Goal: Transaction & Acquisition: Download file/media

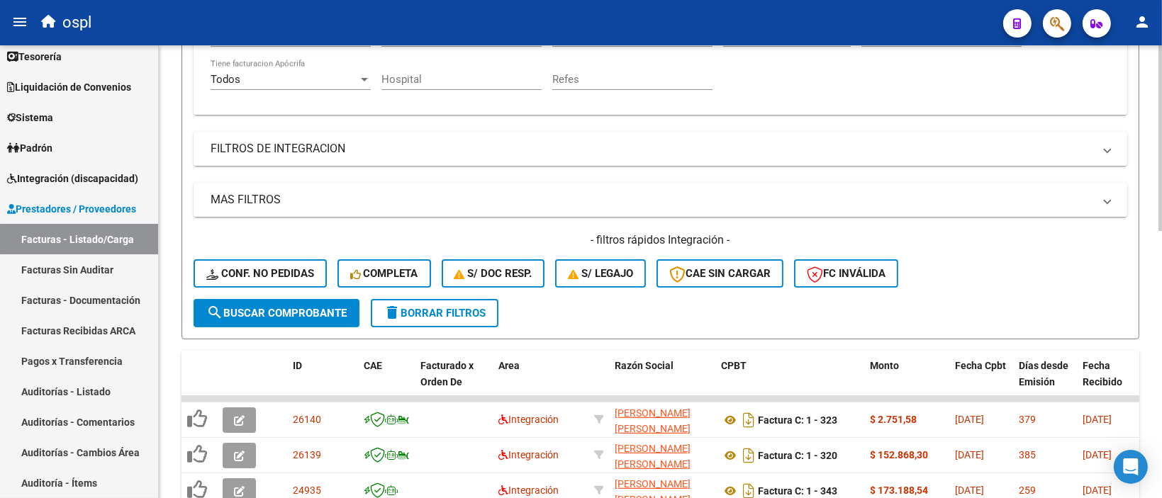
scroll to position [86, 0]
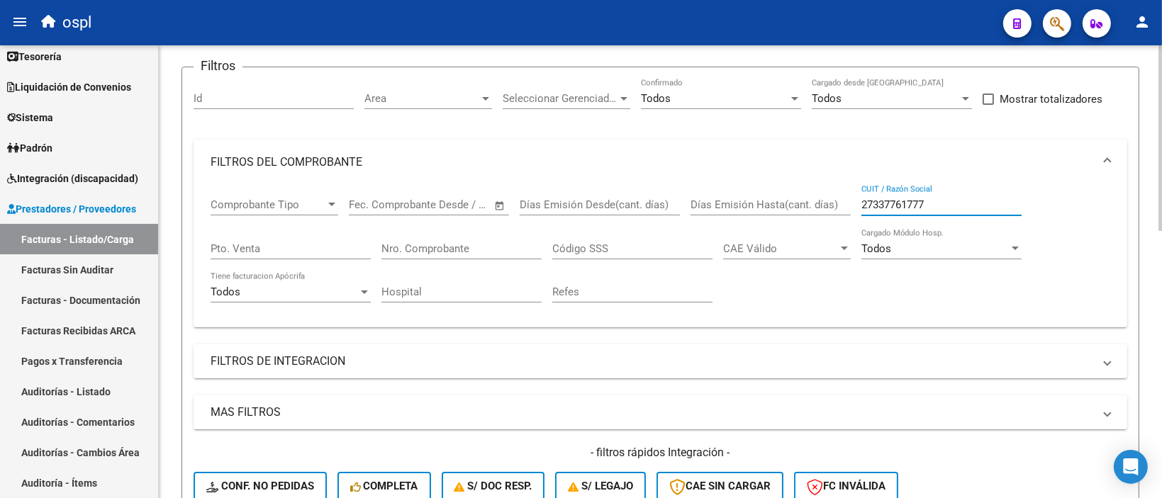
click at [899, 209] on input "27337761777" at bounding box center [941, 205] width 160 height 13
click at [900, 209] on input "27337761777" at bounding box center [941, 205] width 160 height 13
paste input "30715016342"
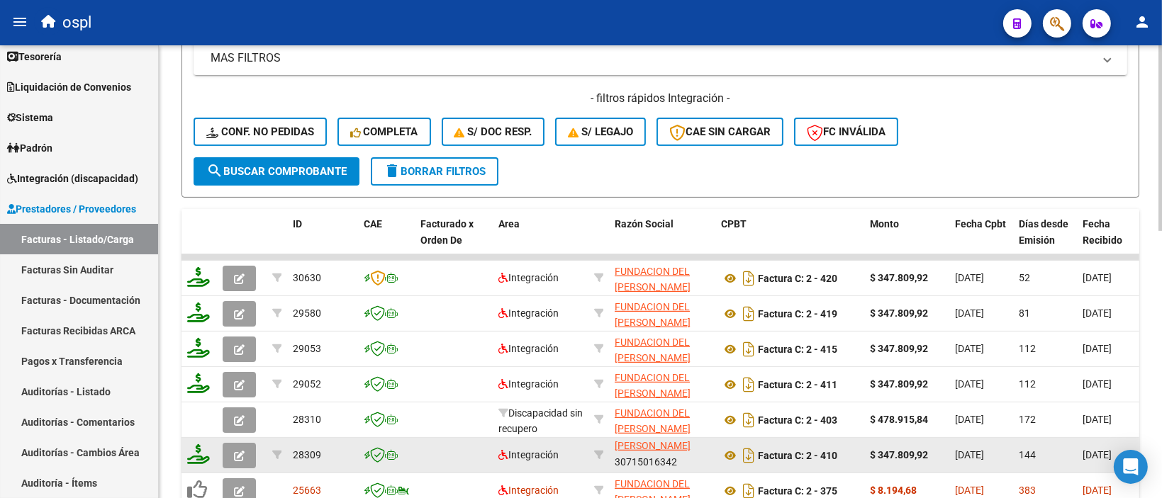
scroll to position [582, 0]
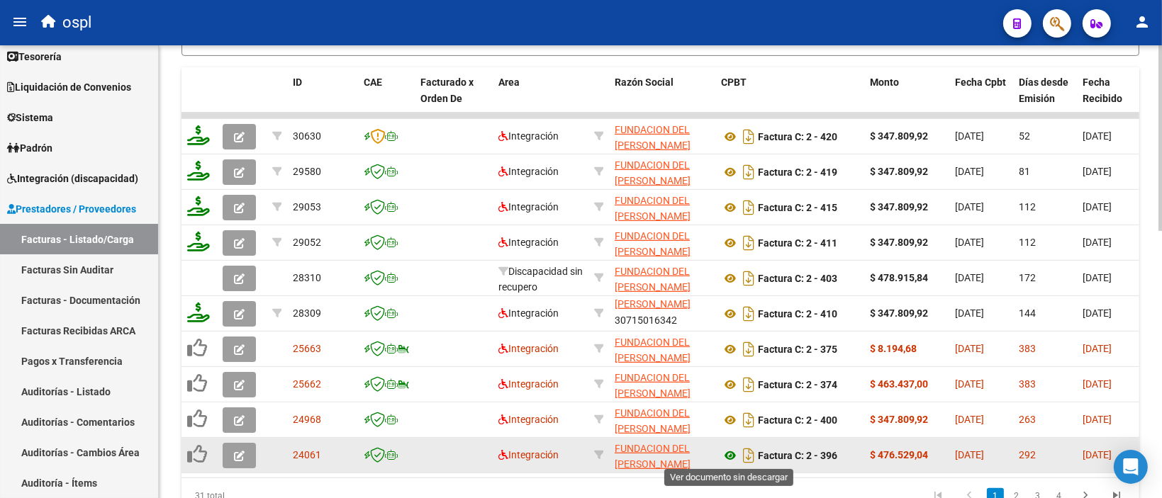
click at [728, 456] on icon at bounding box center [730, 455] width 18 height 17
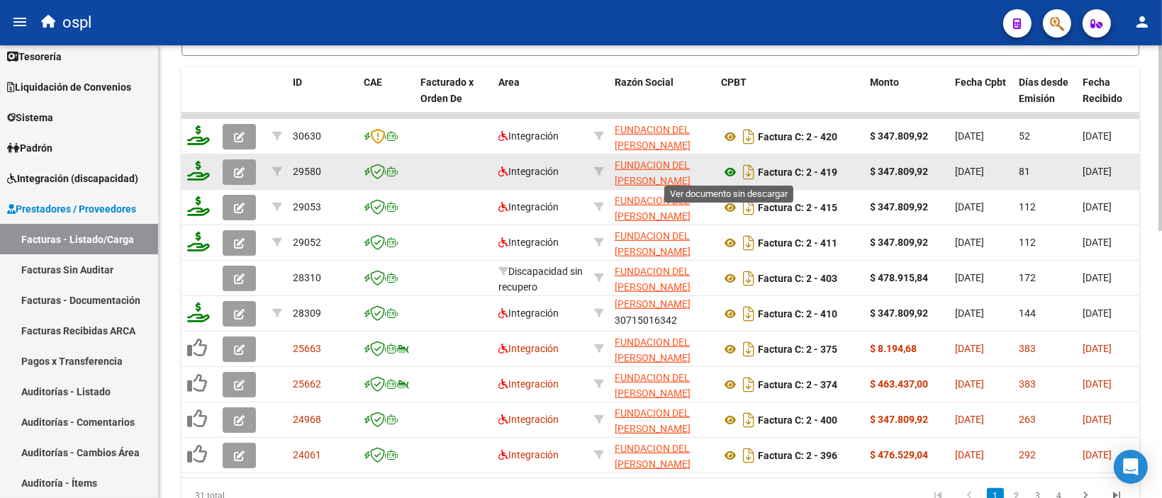
click at [730, 168] on icon at bounding box center [730, 172] width 18 height 17
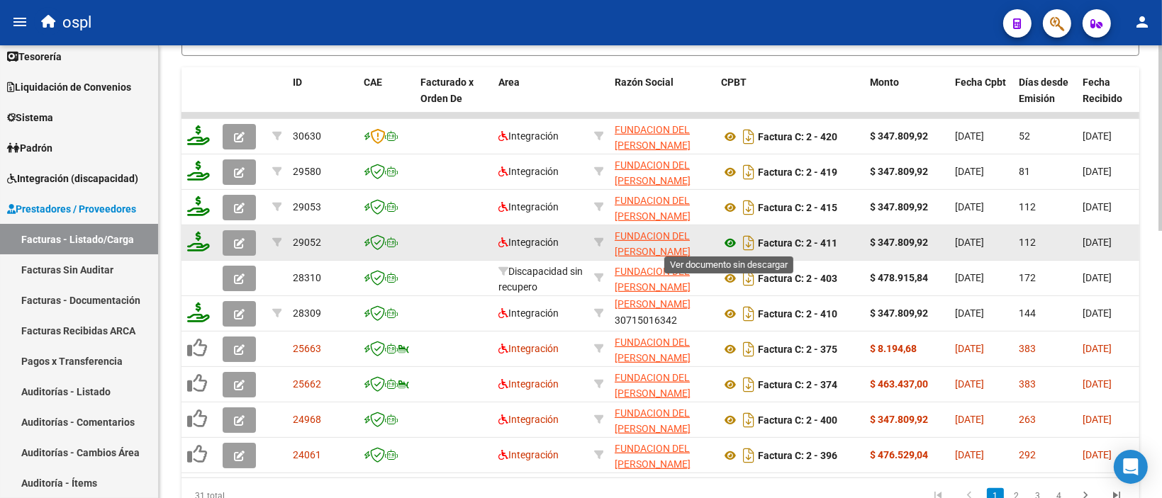
click at [727, 242] on icon at bounding box center [730, 243] width 18 height 17
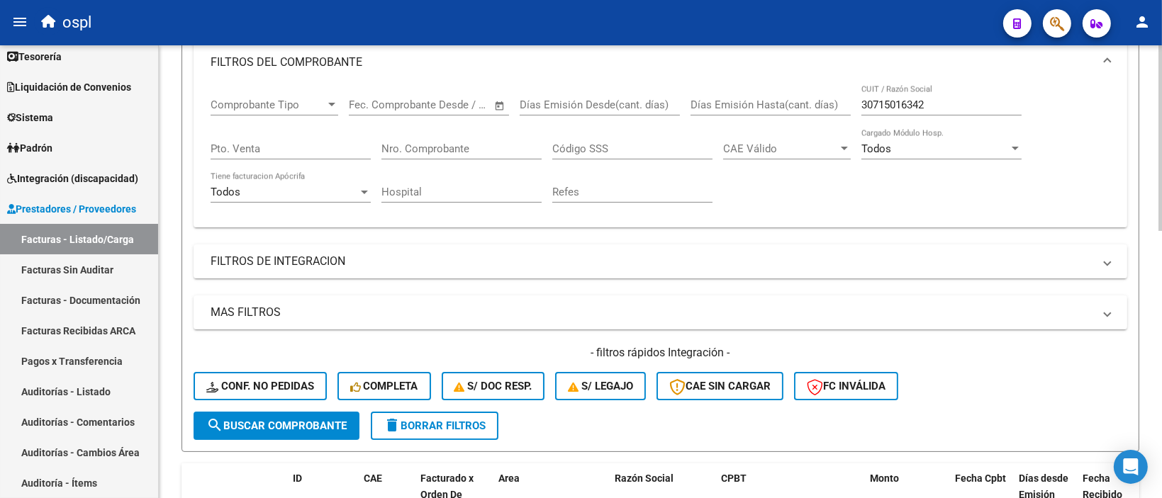
scroll to position [157, 0]
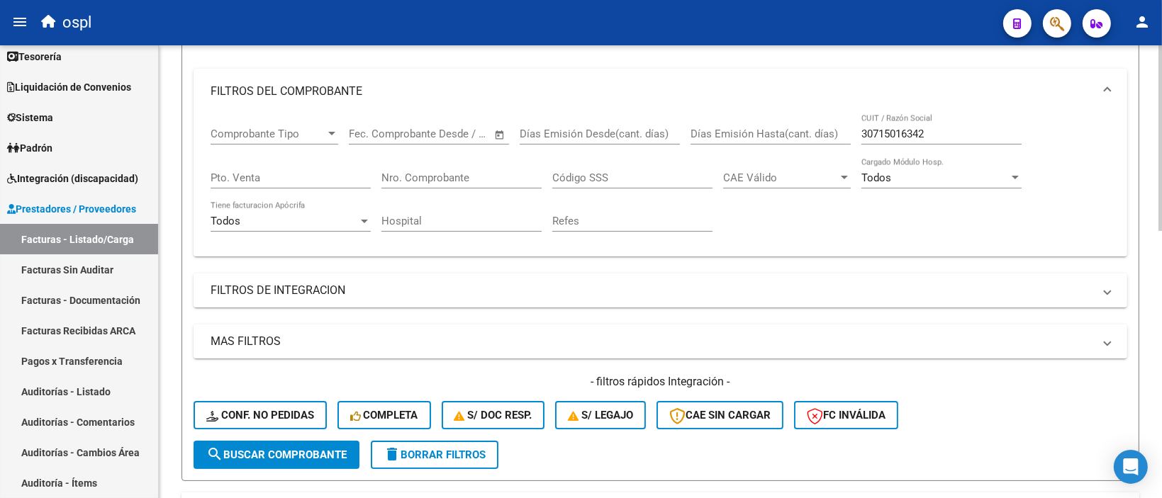
click at [872, 135] on input "30715016342" at bounding box center [941, 134] width 160 height 13
paste input "490019"
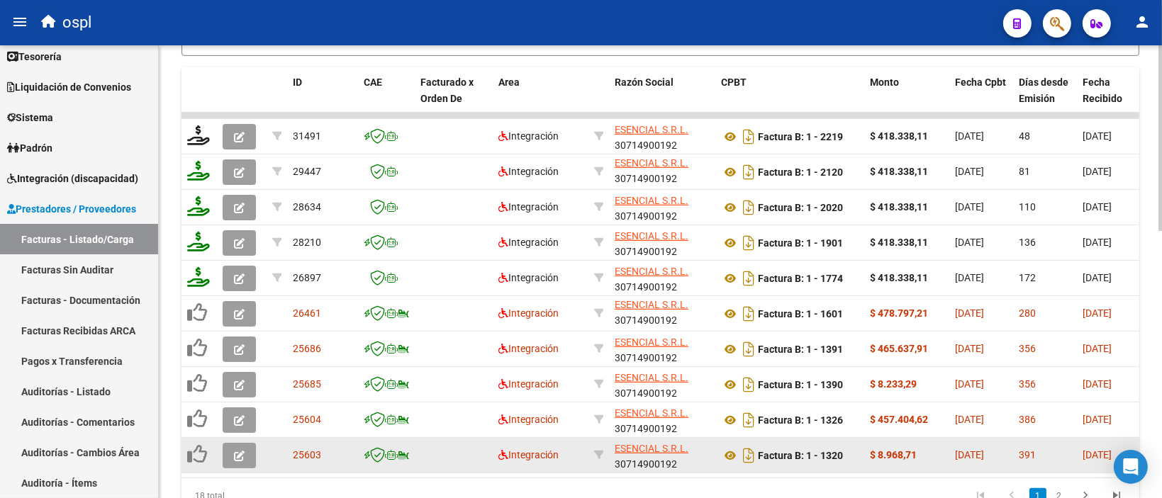
scroll to position [653, 0]
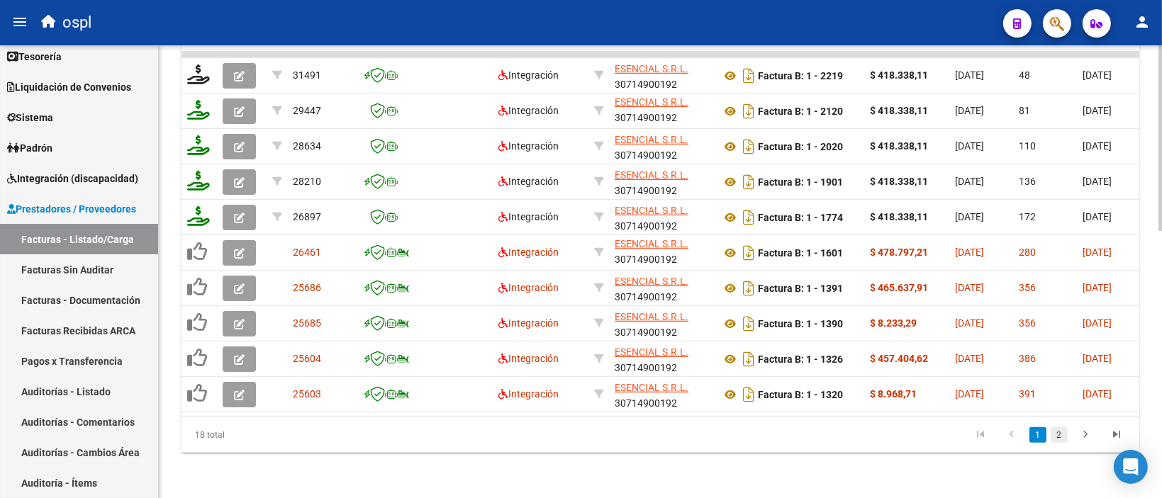
click at [1058, 435] on link "2" at bounding box center [1059, 435] width 17 height 16
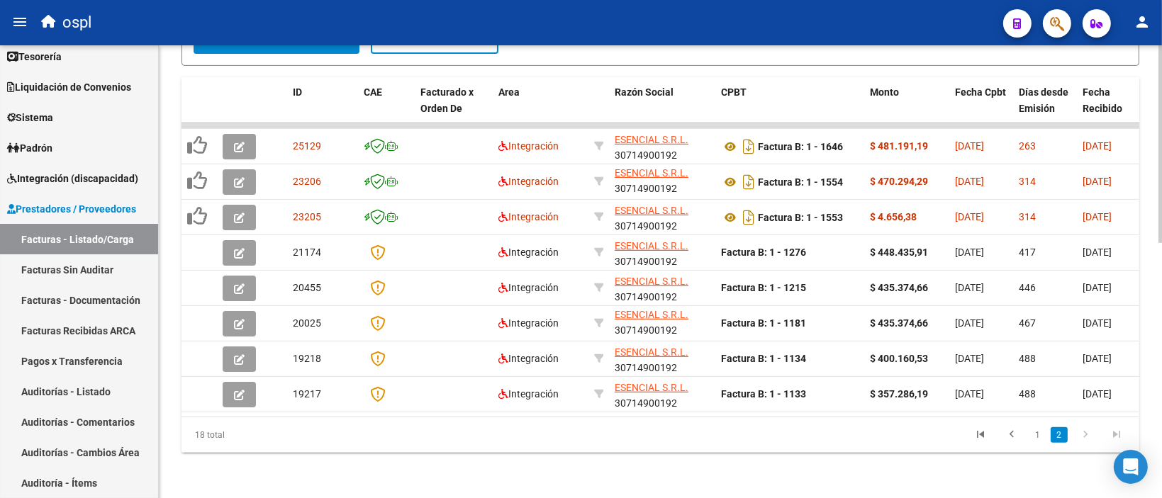
scroll to position [582, 0]
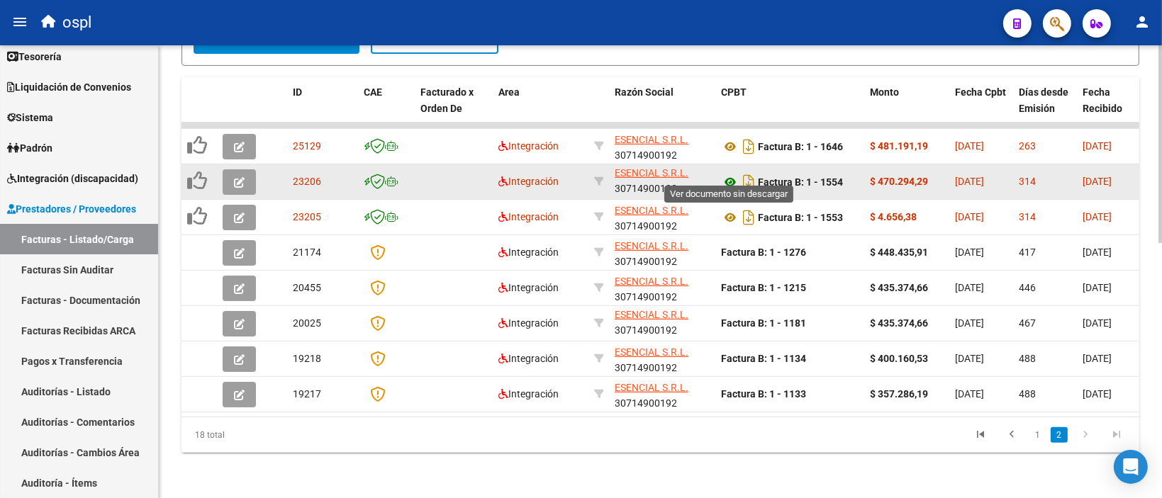
click at [728, 174] on icon at bounding box center [730, 182] width 18 height 17
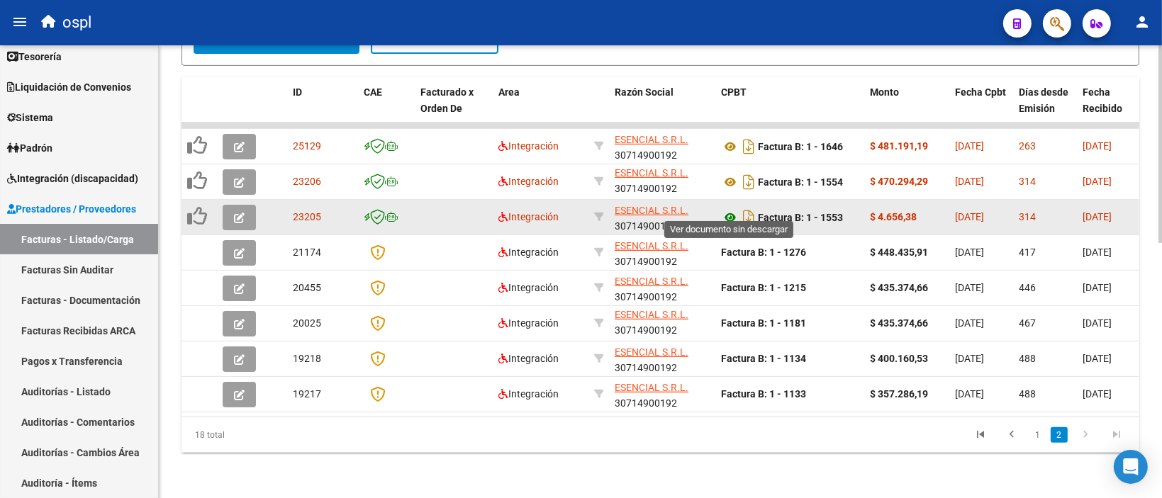
click at [727, 209] on icon at bounding box center [730, 217] width 18 height 17
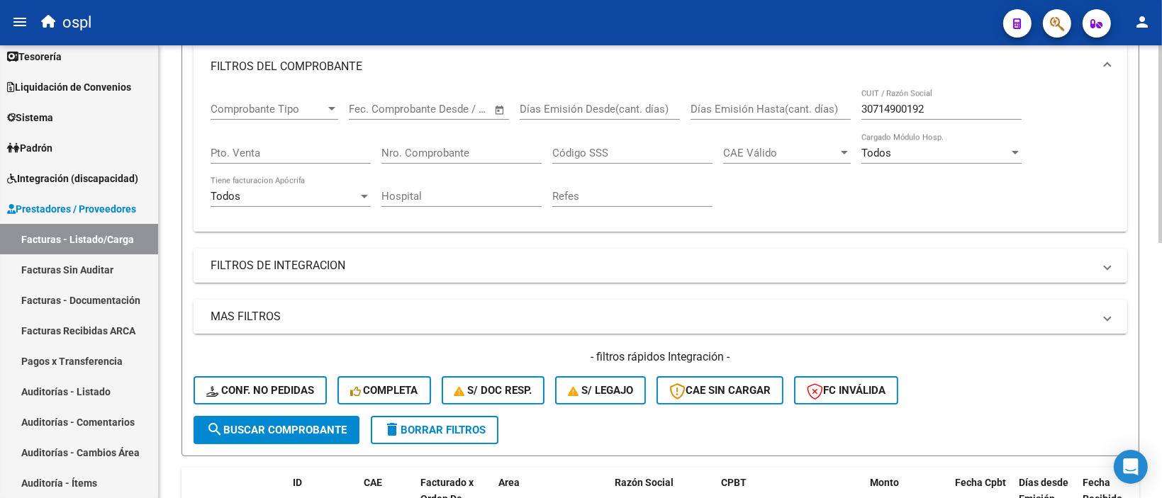
scroll to position [86, 0]
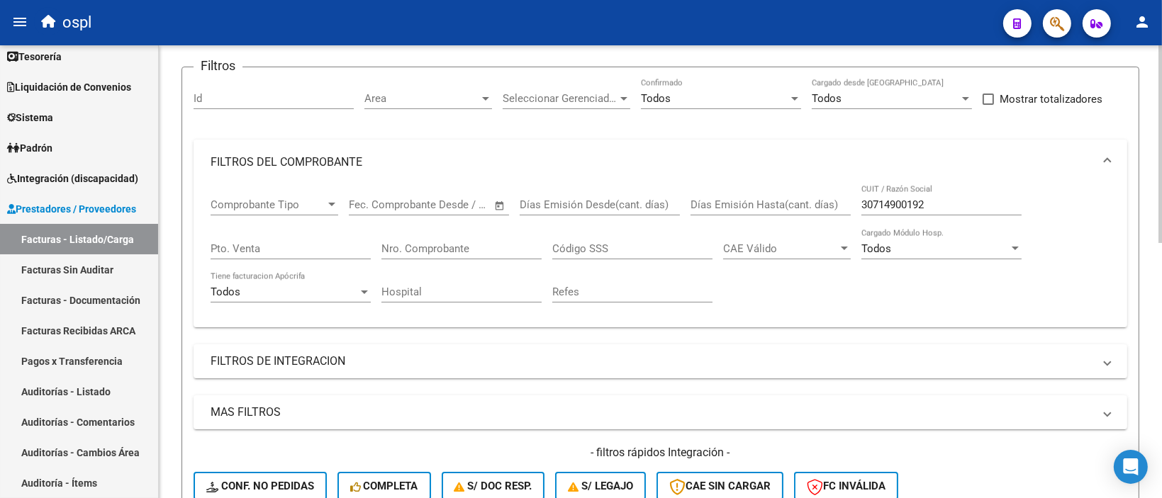
click at [897, 206] on input "30714900192" at bounding box center [941, 205] width 160 height 13
paste input "08131535"
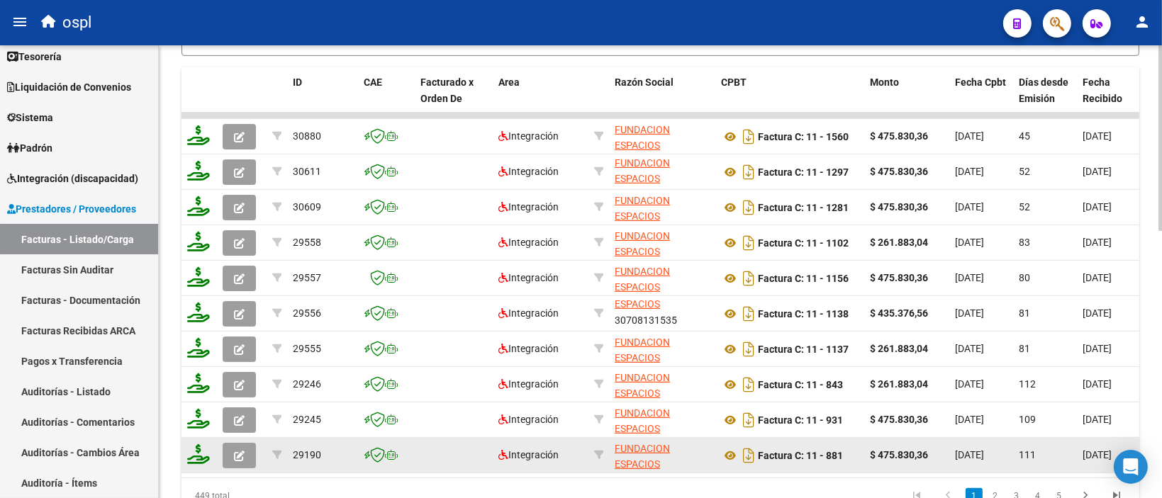
scroll to position [653, 0]
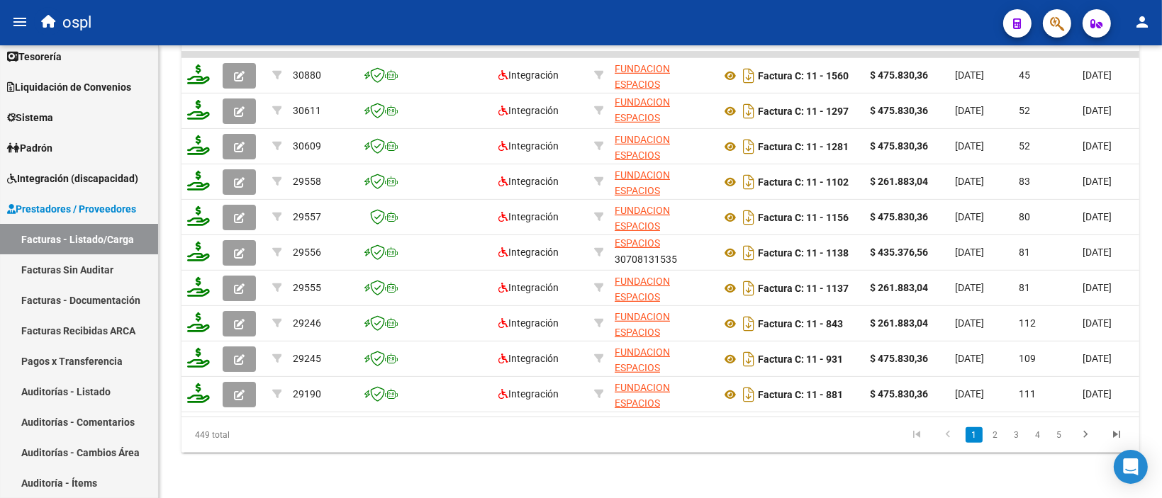
click at [999, 426] on li "2" at bounding box center [995, 435] width 21 height 24
click at [1000, 433] on link "2" at bounding box center [995, 435] width 17 height 16
click at [1015, 435] on link "3" at bounding box center [1016, 435] width 17 height 16
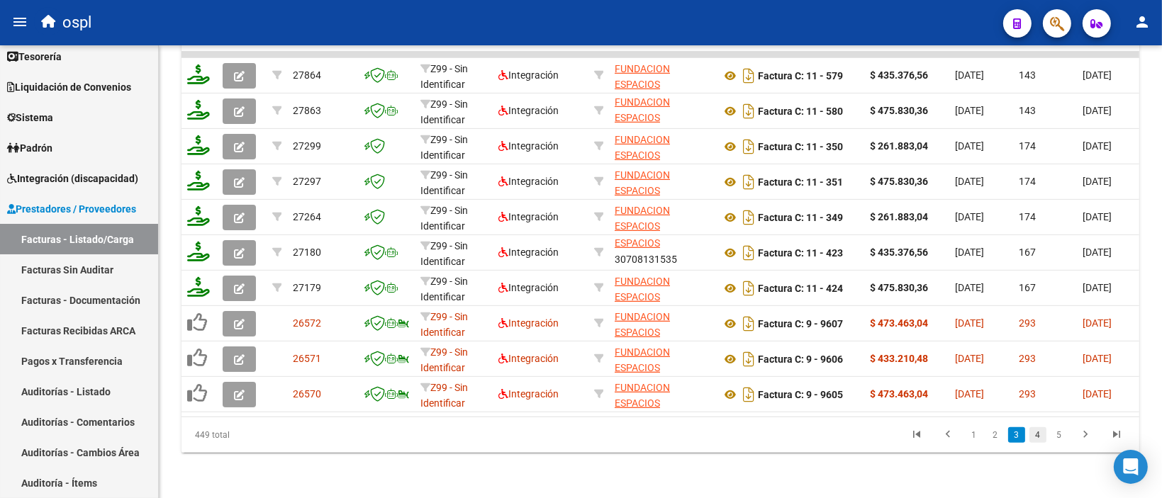
click at [1036, 434] on link "4" at bounding box center [1037, 435] width 17 height 16
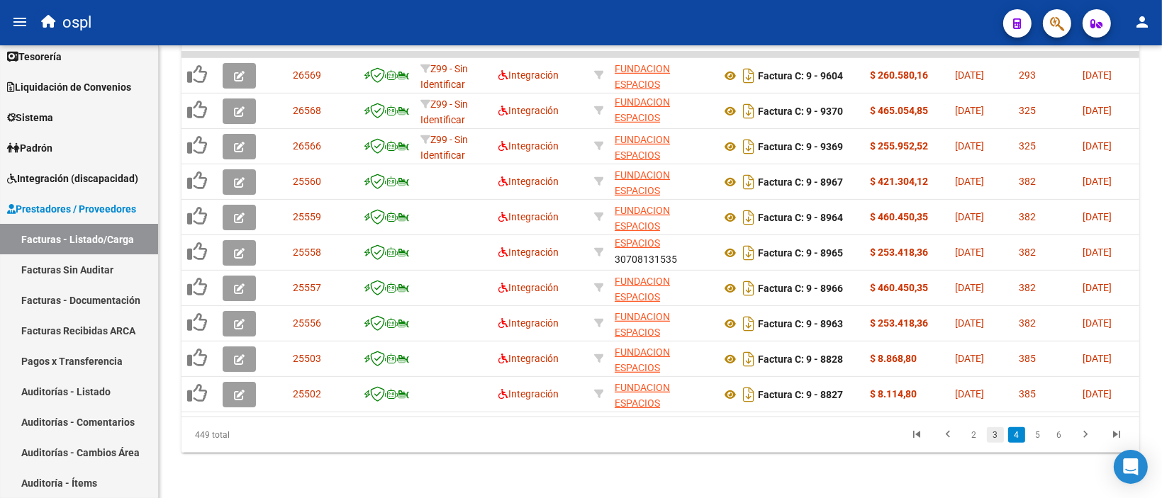
click at [997, 431] on link "3" at bounding box center [995, 435] width 17 height 16
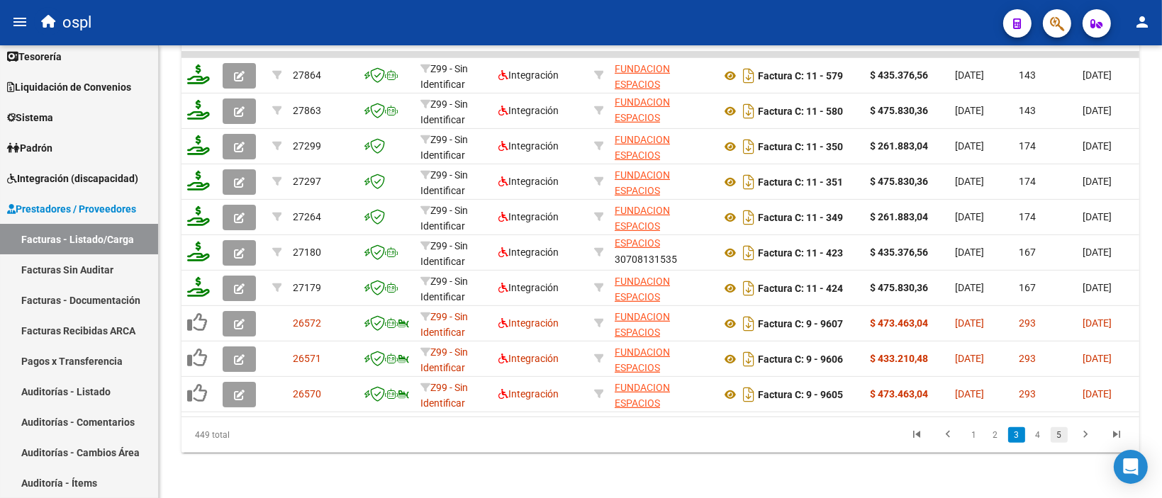
click at [1059, 435] on link "5" at bounding box center [1059, 435] width 17 height 16
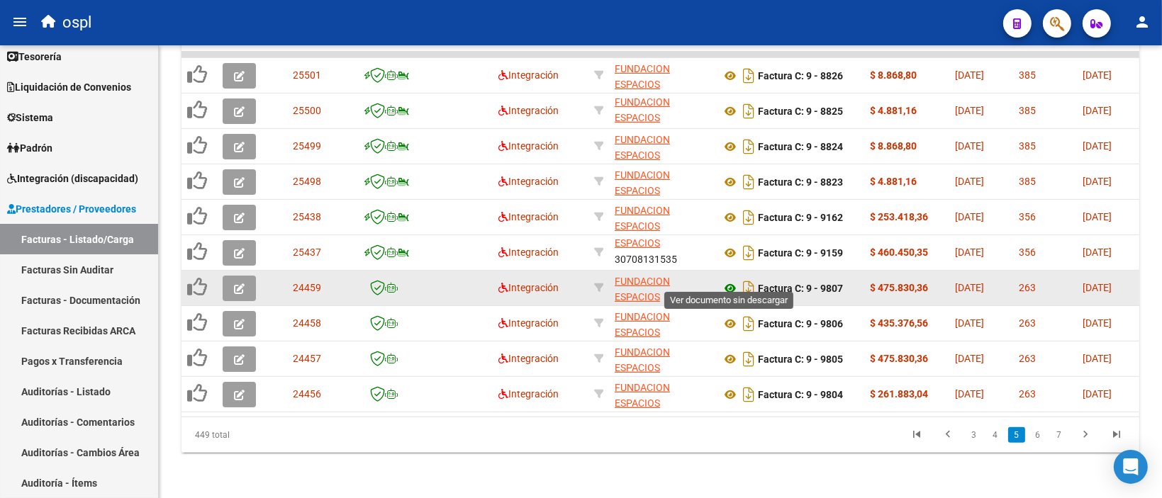
click at [726, 280] on icon at bounding box center [730, 288] width 18 height 17
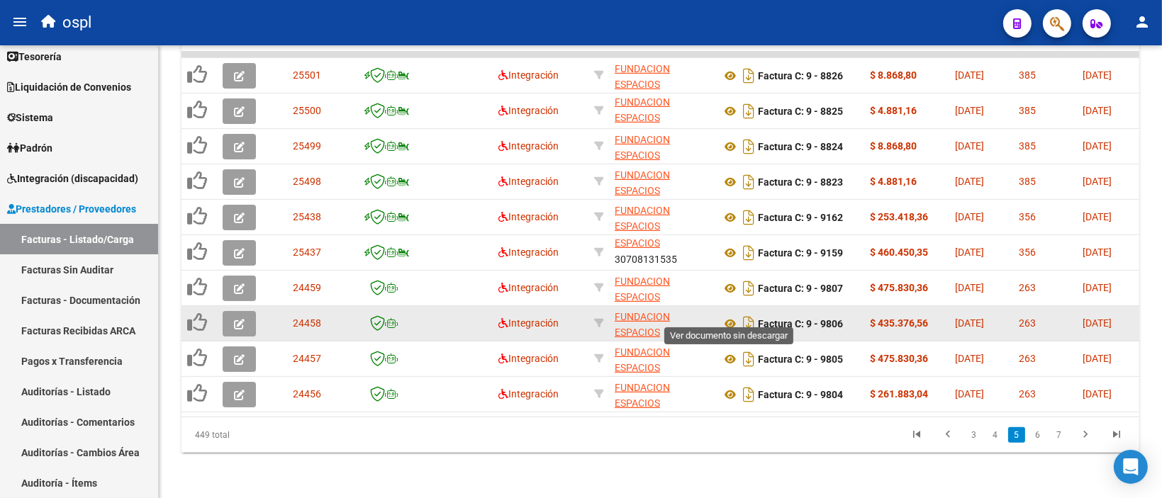
drag, startPoint x: 732, startPoint y: 311, endPoint x: 727, endPoint y: 323, distance: 13.0
click at [732, 315] on icon at bounding box center [730, 323] width 18 height 17
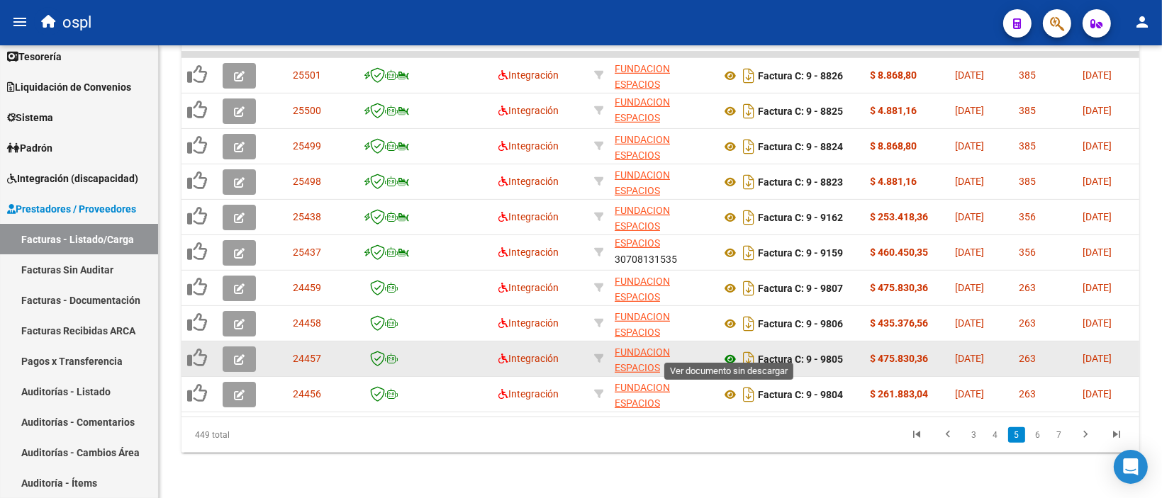
click at [723, 353] on icon at bounding box center [730, 359] width 18 height 17
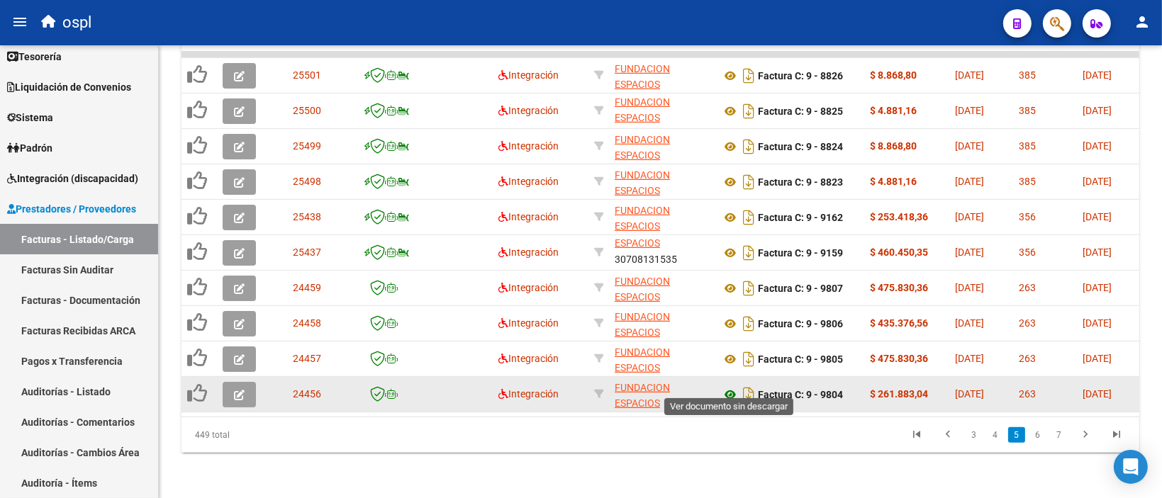
click at [726, 386] on icon at bounding box center [730, 394] width 18 height 17
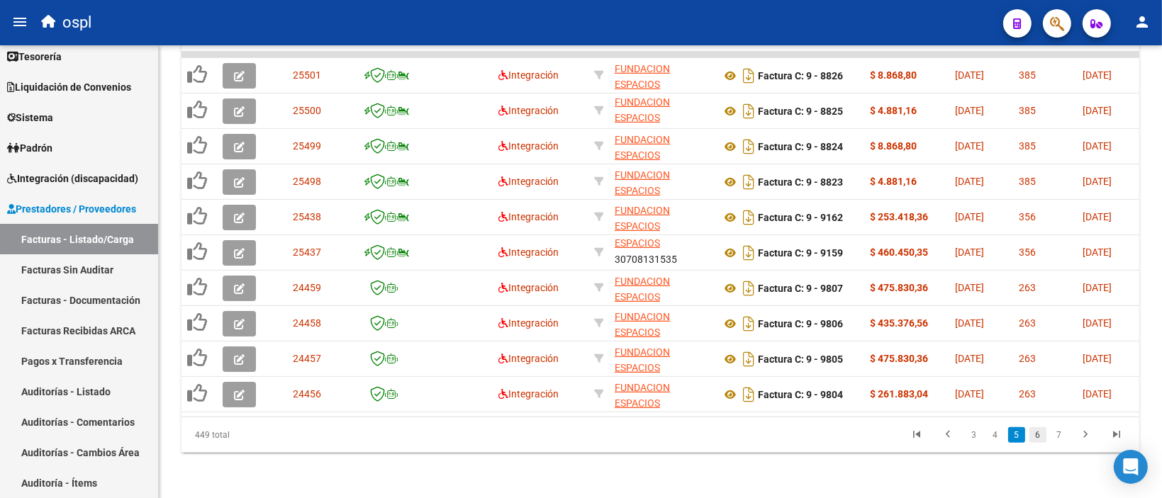
click at [1032, 433] on link "6" at bounding box center [1037, 435] width 17 height 16
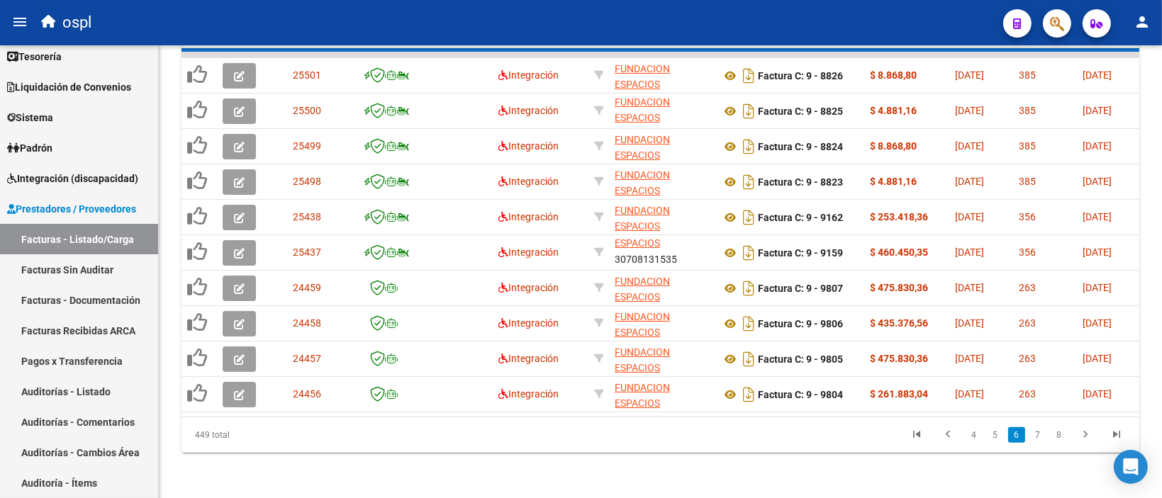
scroll to position [656, 0]
click at [1041, 433] on div "449 total 4 5 6 7 8" at bounding box center [660, 435] width 958 height 35
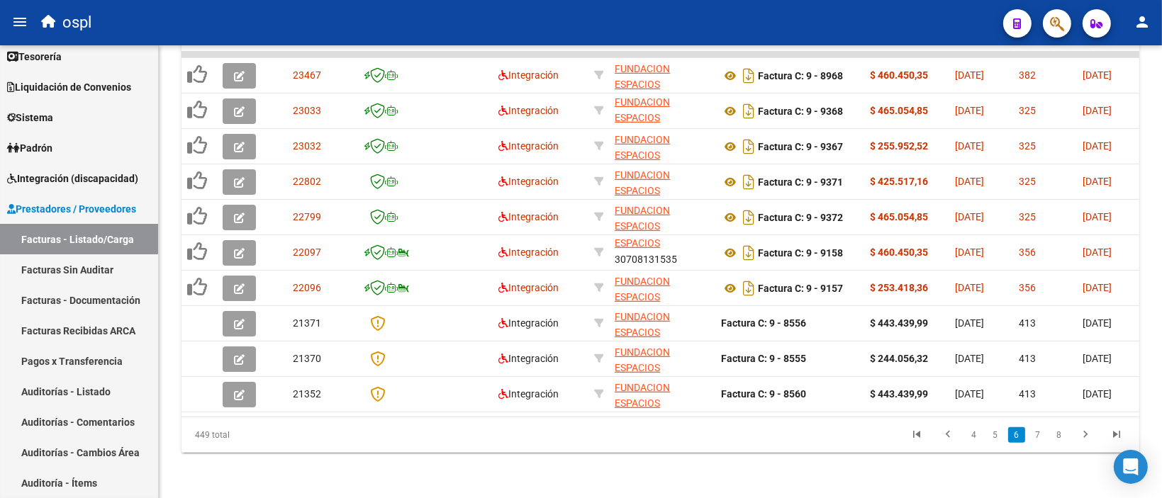
scroll to position [653, 0]
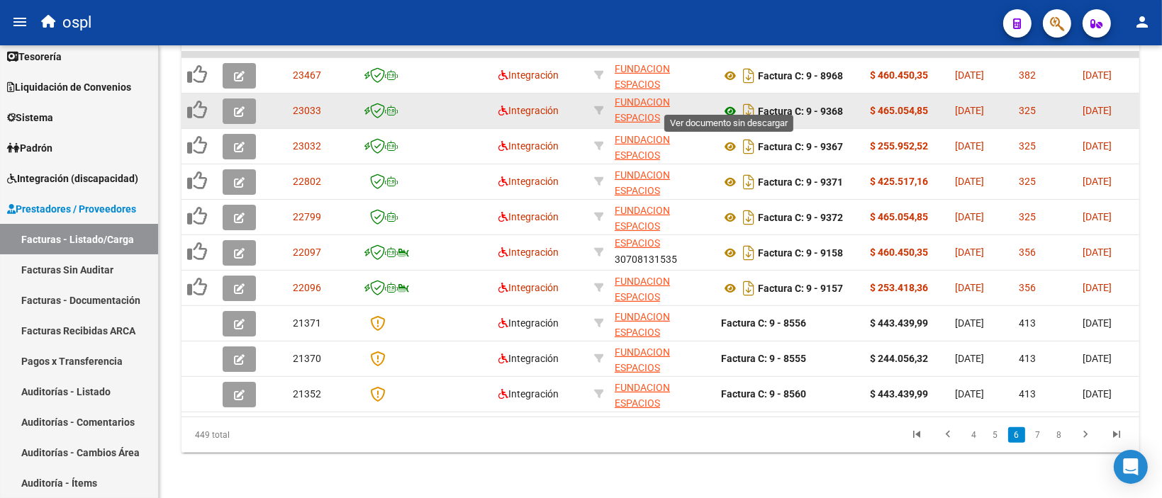
click at [723, 104] on icon at bounding box center [730, 111] width 18 height 17
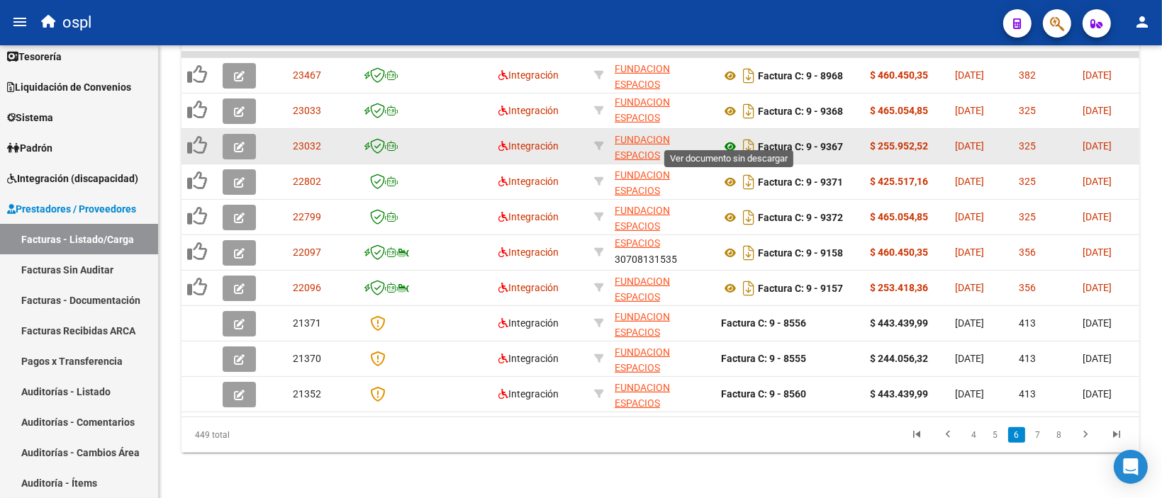
click at [730, 138] on icon at bounding box center [730, 146] width 18 height 17
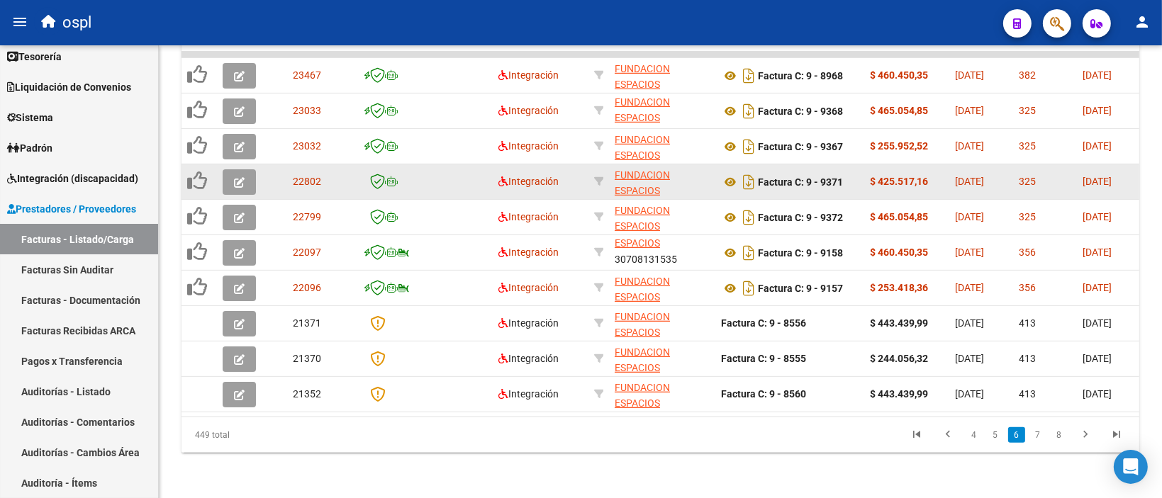
scroll to position [582, 0]
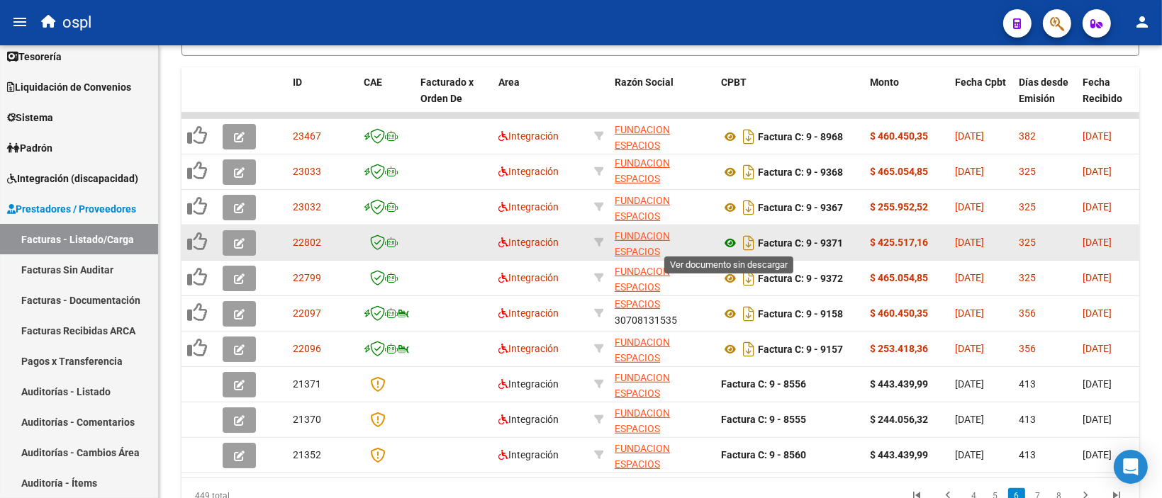
click at [725, 246] on icon at bounding box center [730, 243] width 18 height 17
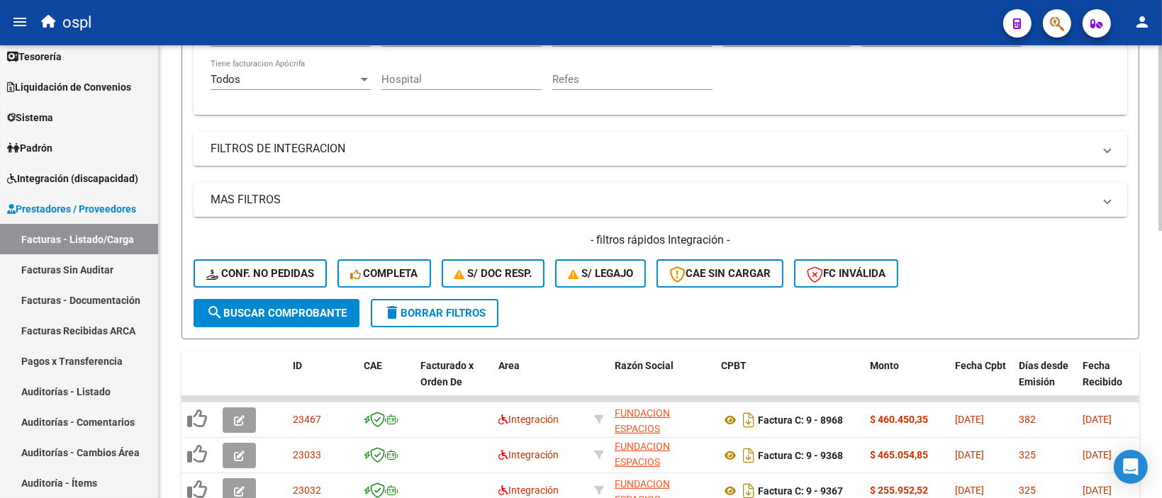
scroll to position [86, 0]
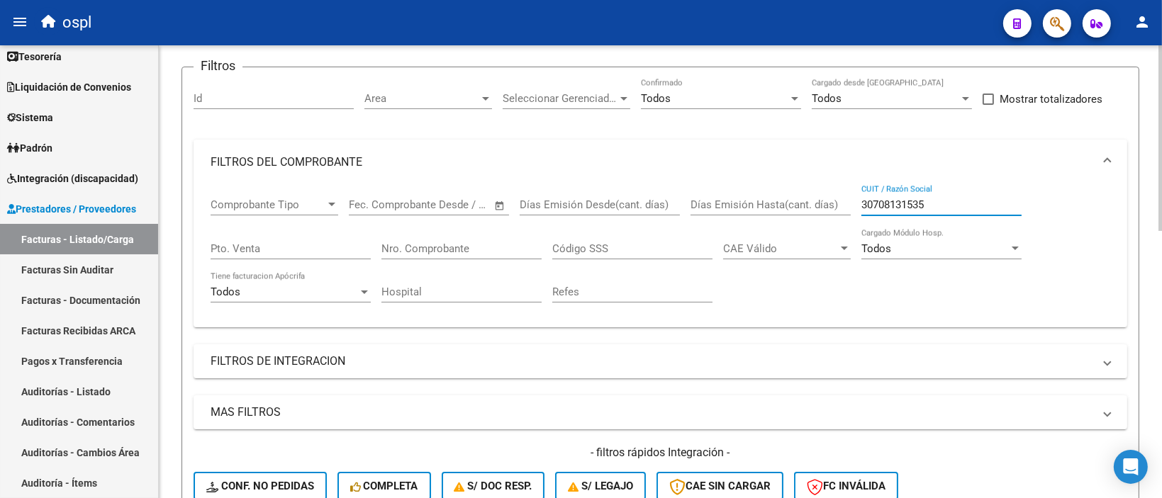
click at [883, 199] on input "30708131535" at bounding box center [941, 205] width 160 height 13
paste input "27280432089"
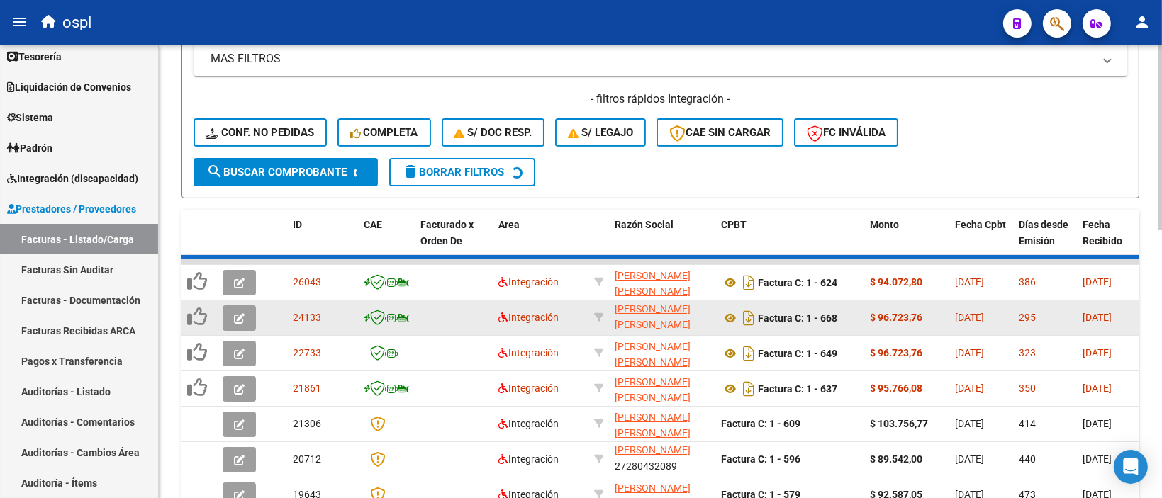
scroll to position [440, 0]
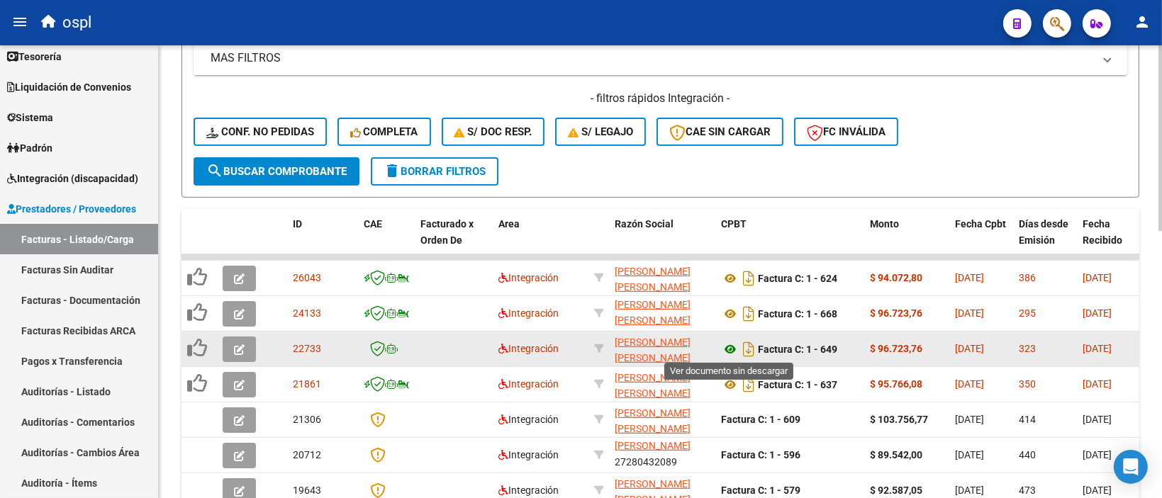
click at [732, 347] on icon at bounding box center [730, 349] width 18 height 17
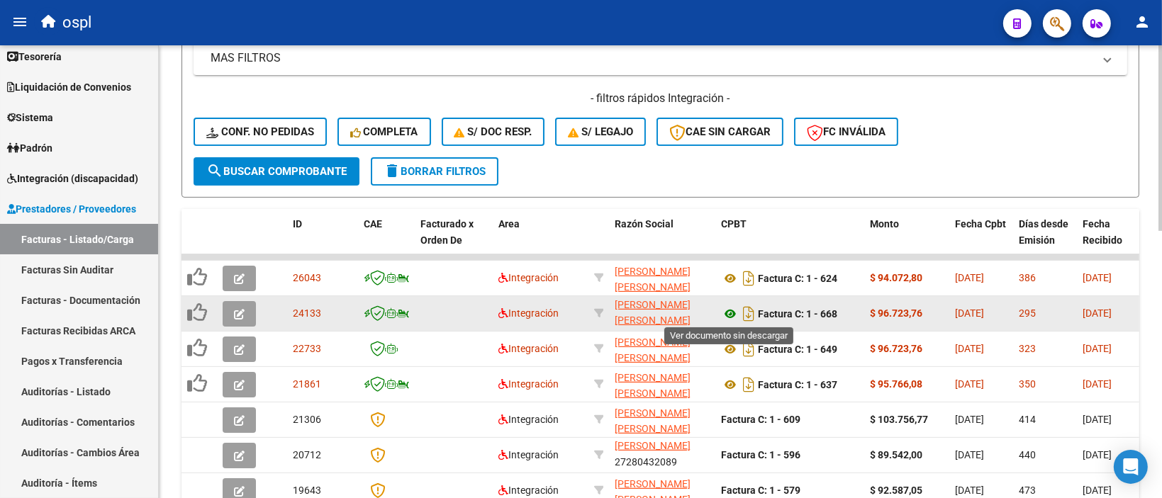
click at [734, 316] on icon at bounding box center [730, 314] width 18 height 17
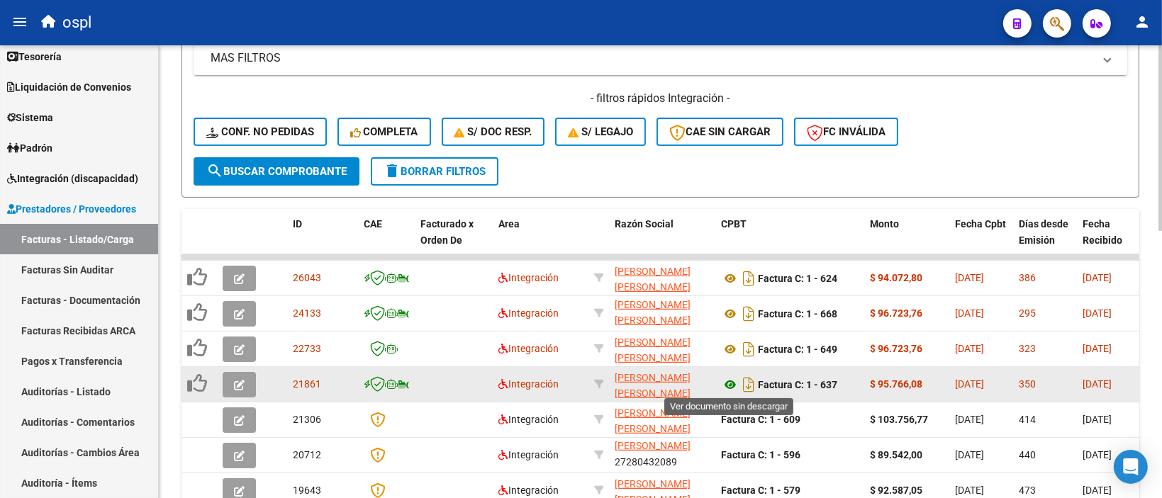
click at [727, 390] on icon at bounding box center [730, 384] width 18 height 17
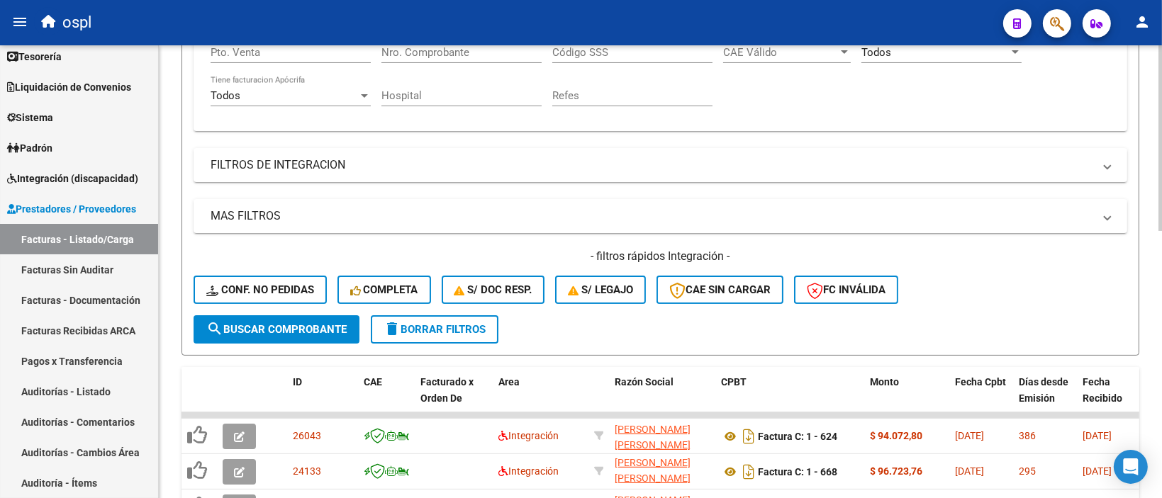
scroll to position [86, 0]
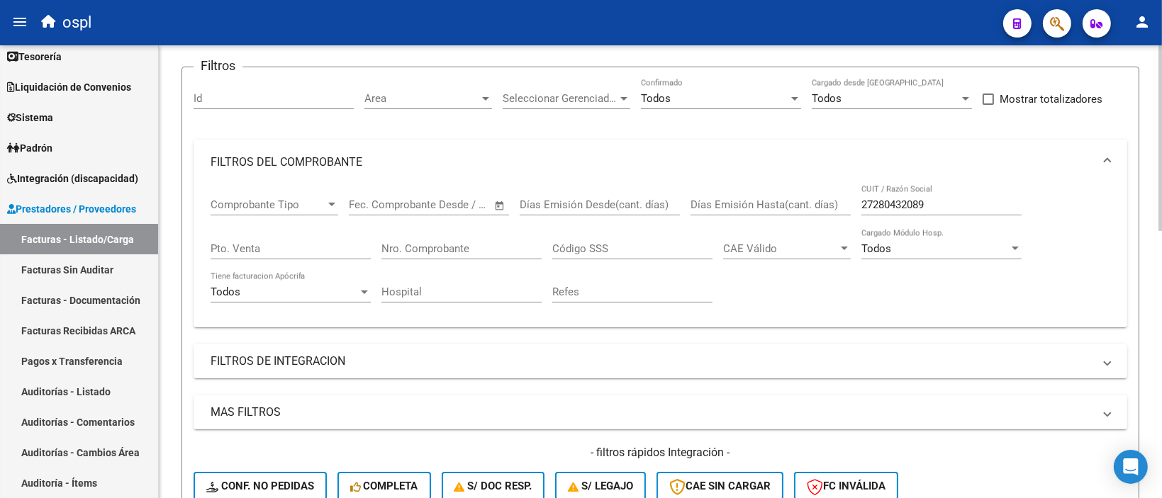
click at [895, 206] on input "27280432089" at bounding box center [941, 205] width 160 height 13
paste input "30538328924"
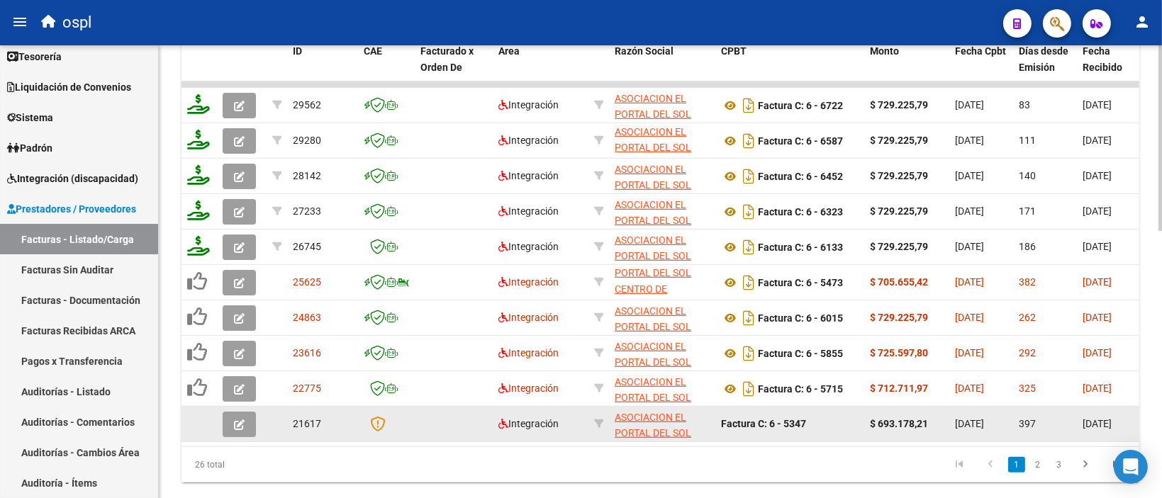
scroll to position [653, 0]
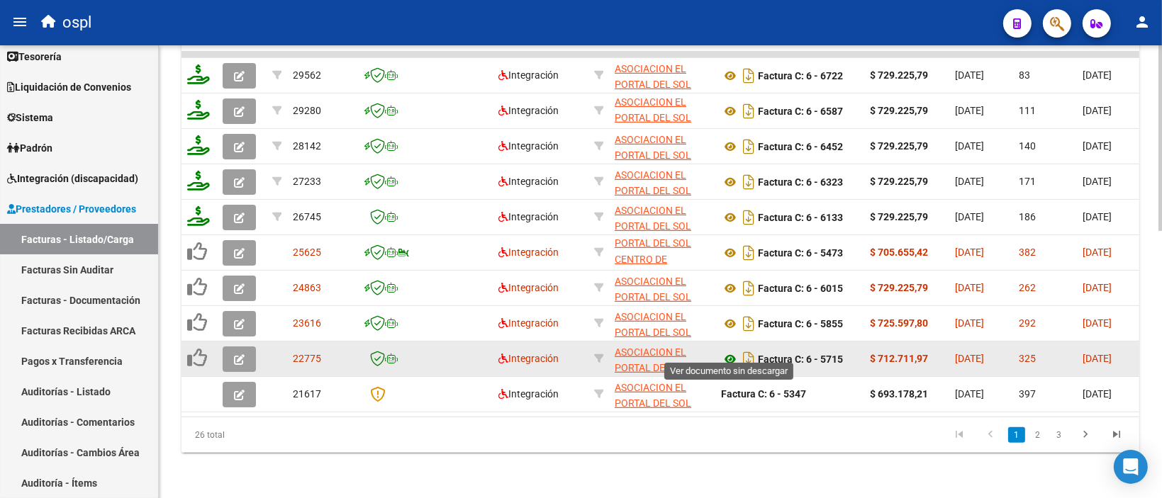
click at [727, 351] on icon at bounding box center [730, 359] width 18 height 17
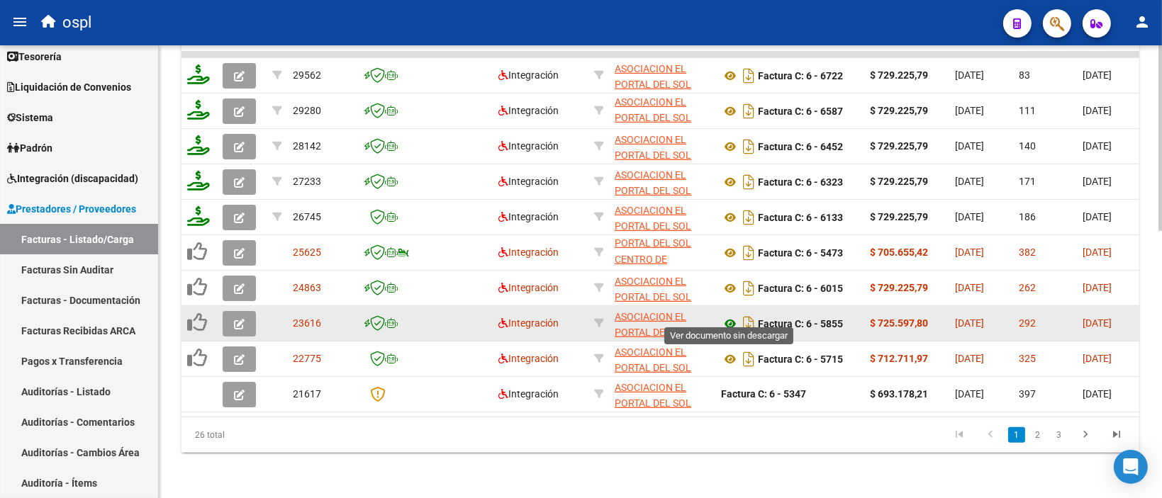
click at [726, 315] on icon at bounding box center [730, 323] width 18 height 17
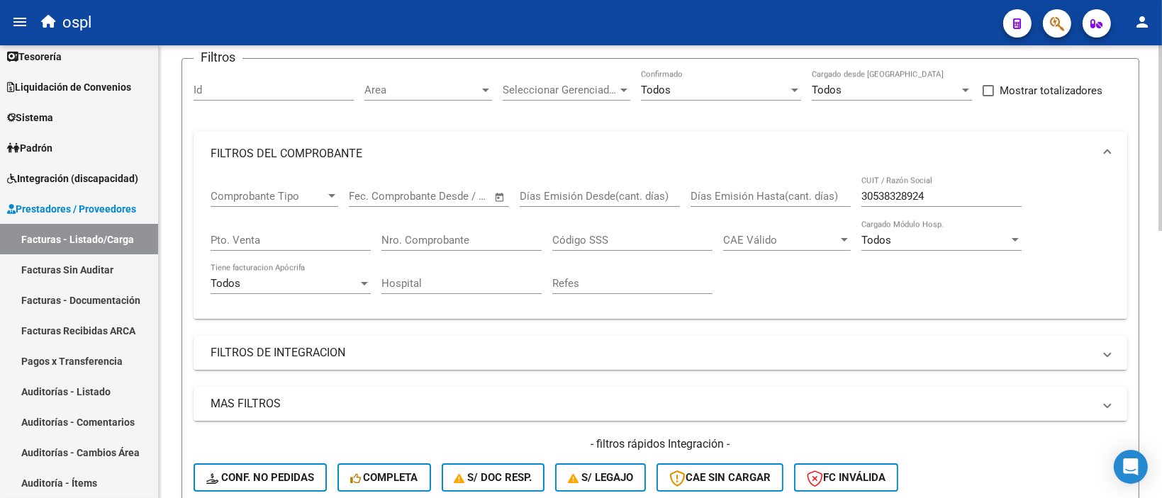
scroll to position [86, 0]
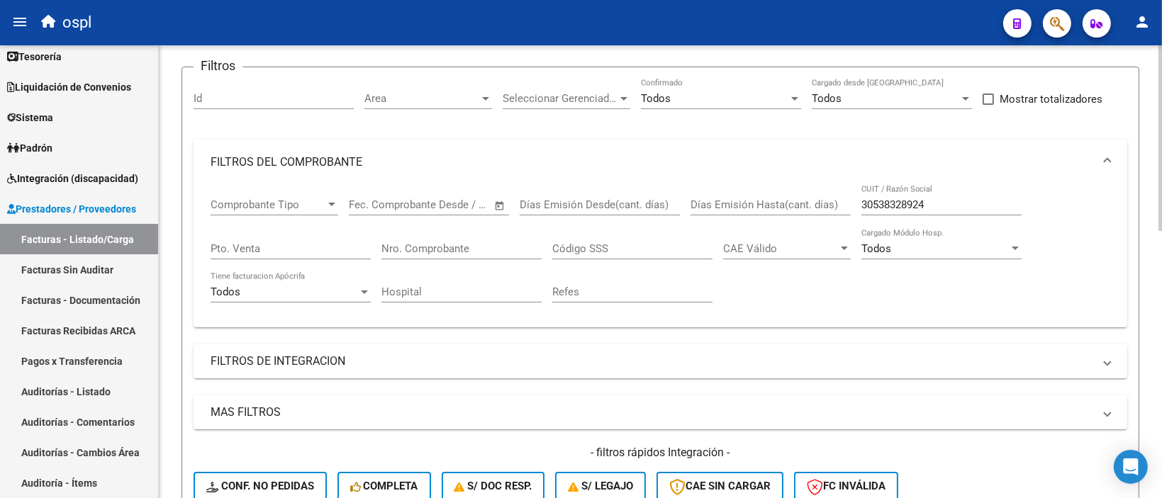
click at [923, 208] on input "30538328924" at bounding box center [941, 205] width 160 height 13
paste input "27257547790"
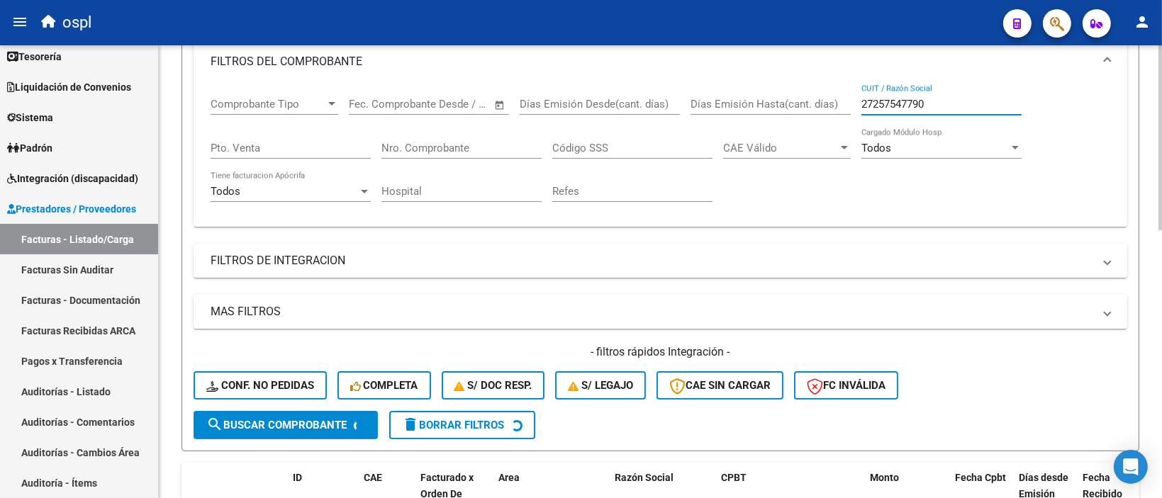
scroll to position [582, 0]
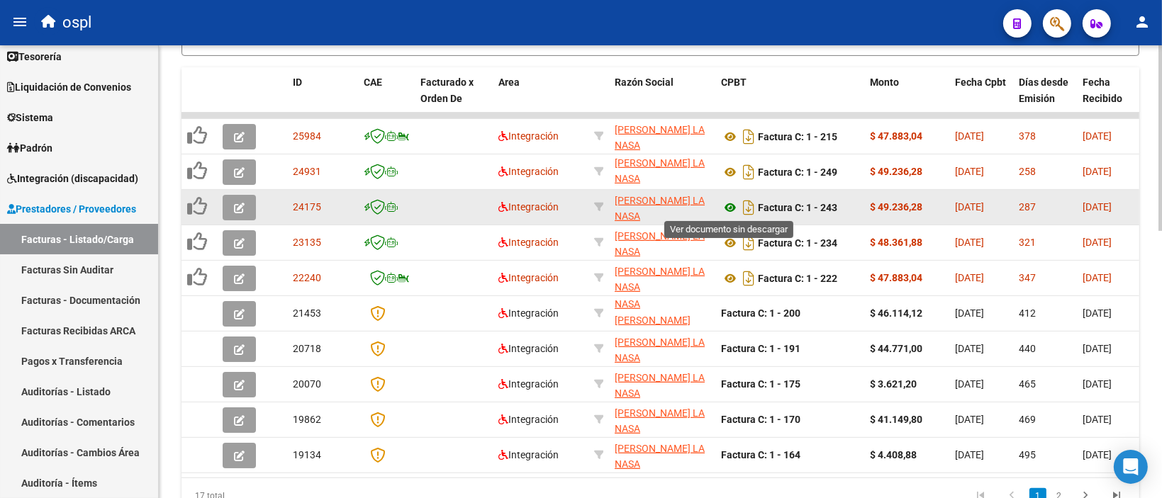
click at [729, 209] on icon at bounding box center [730, 207] width 18 height 17
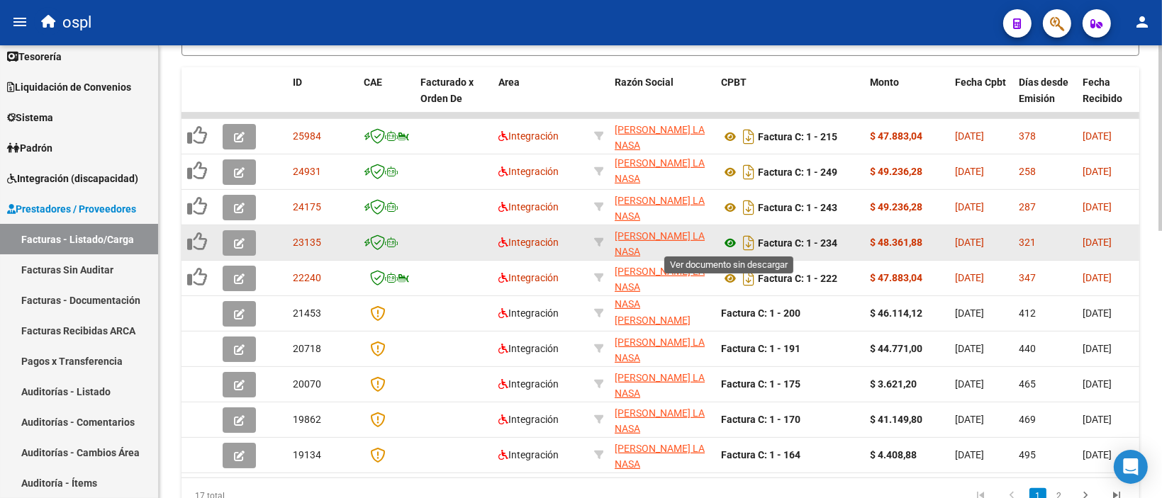
click at [729, 246] on icon at bounding box center [730, 243] width 18 height 17
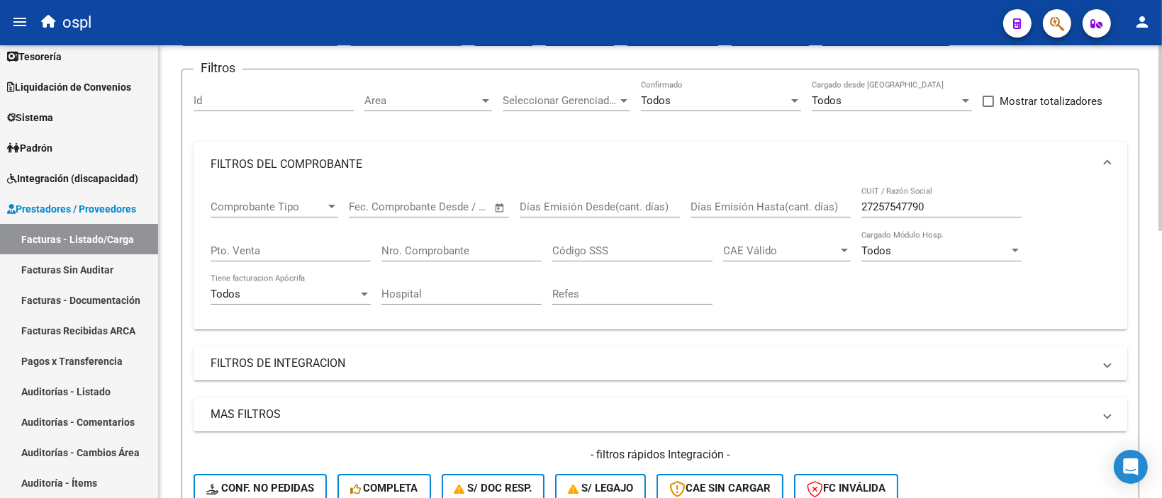
scroll to position [15, 0]
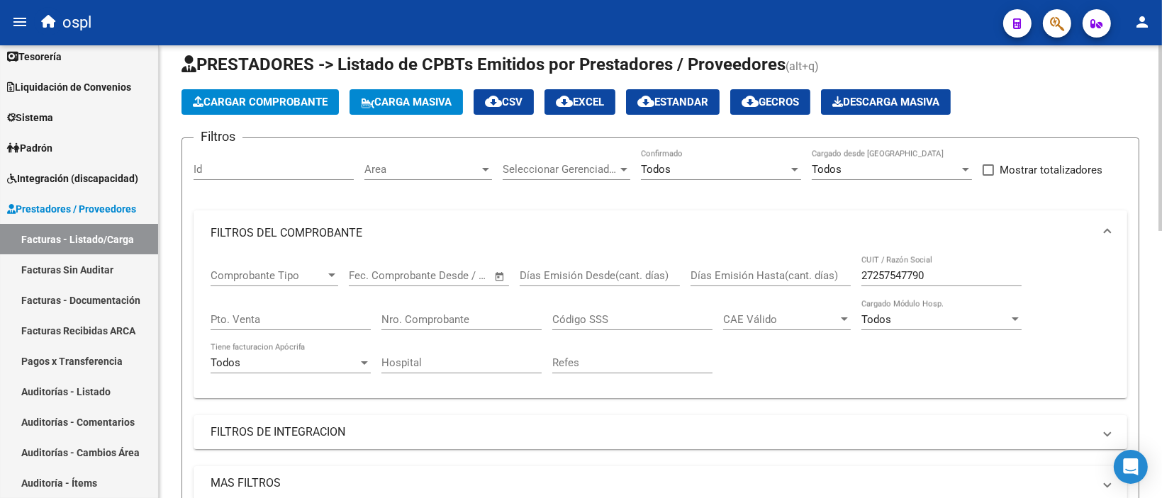
click at [909, 290] on div "27257547790 CUIT / Razón Social" at bounding box center [941, 278] width 160 height 44
click at [911, 286] on div "27257547790 CUIT / Razón Social" at bounding box center [941, 278] width 160 height 44
click at [916, 279] on input "27257547790" at bounding box center [941, 275] width 160 height 13
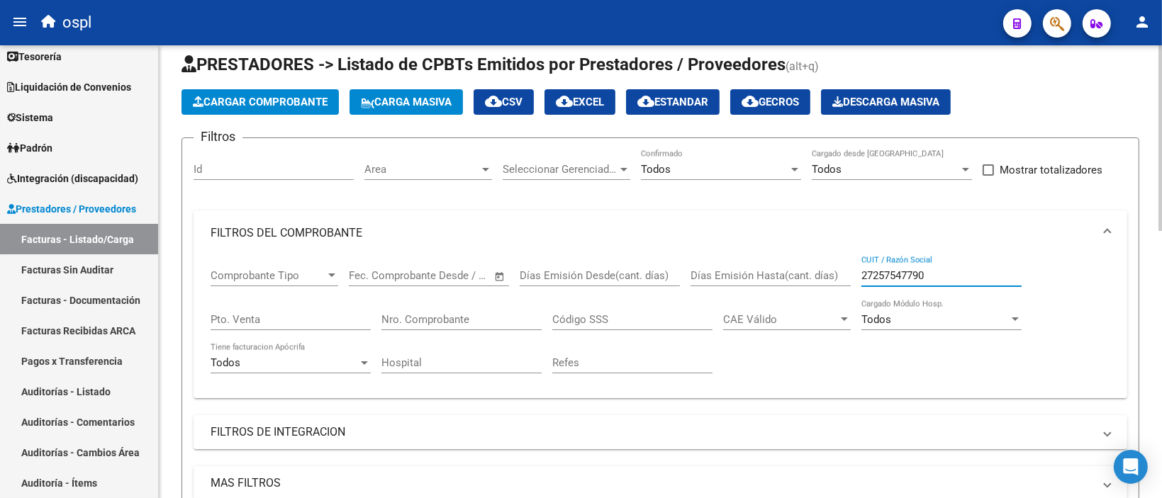
click at [916, 279] on input "27257547790" at bounding box center [941, 275] width 160 height 13
paste input "27324305683"
type input "2725754772732430568390"
paste input "27324305683"
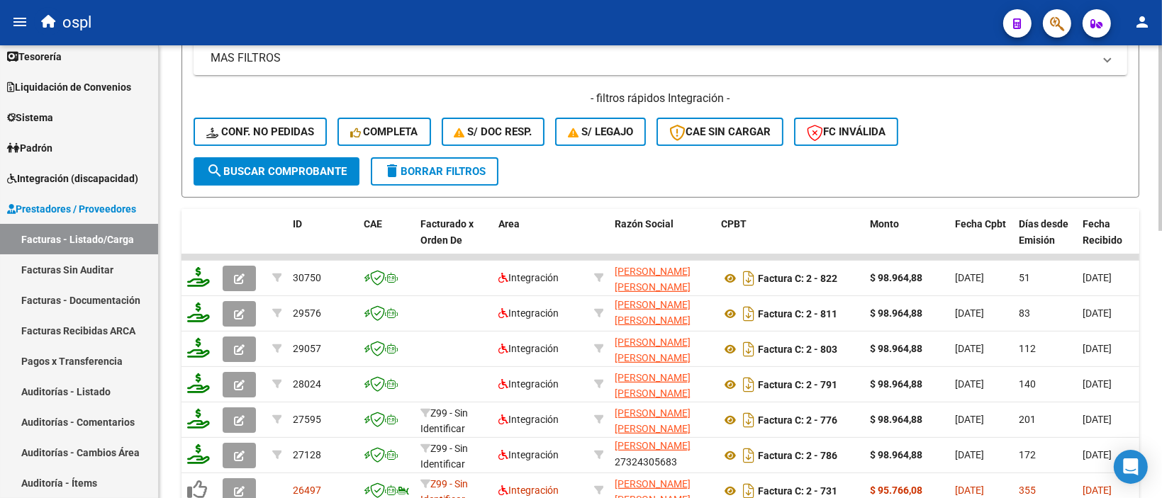
scroll to position [582, 0]
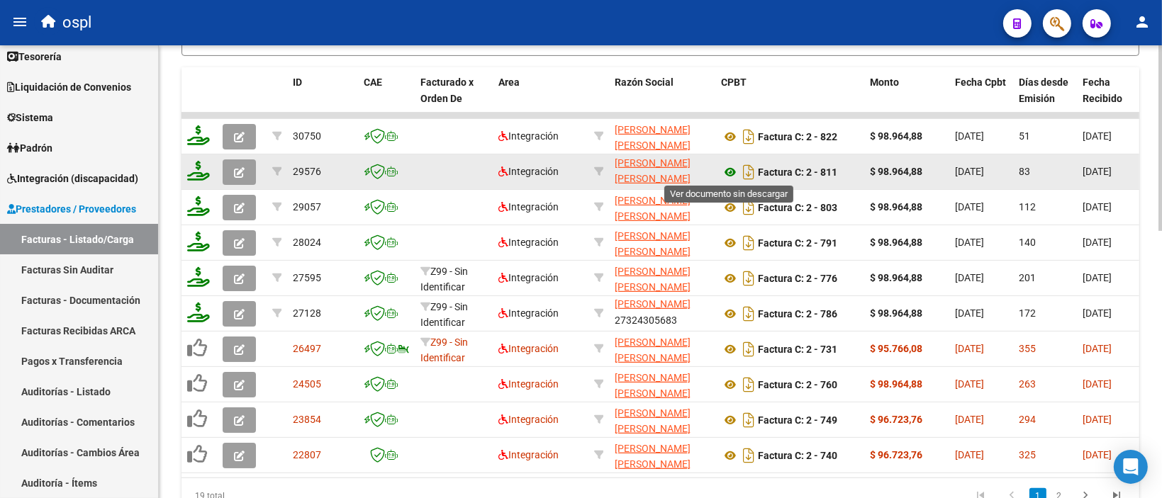
click at [730, 171] on icon at bounding box center [730, 172] width 18 height 17
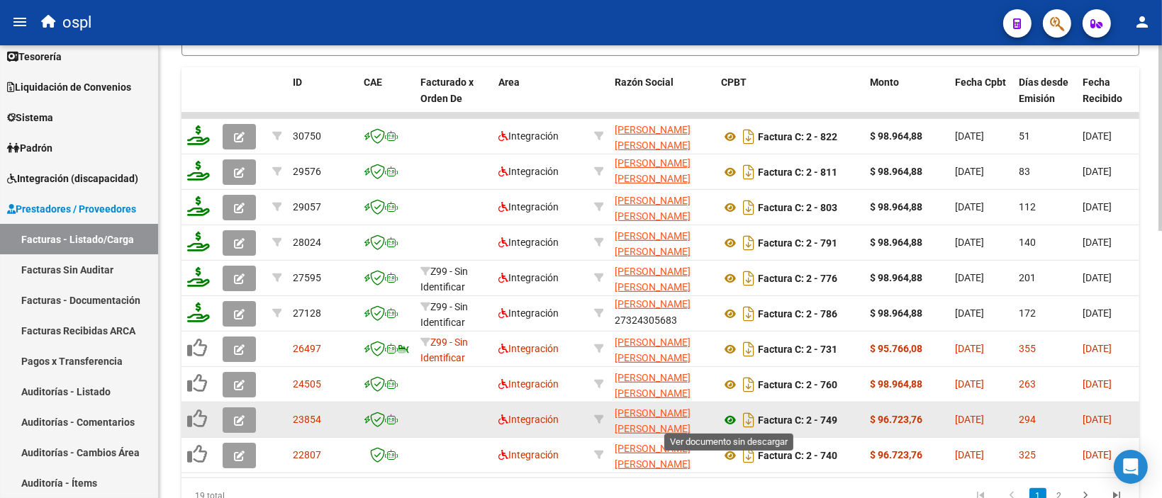
click at [730, 417] on icon at bounding box center [730, 420] width 18 height 17
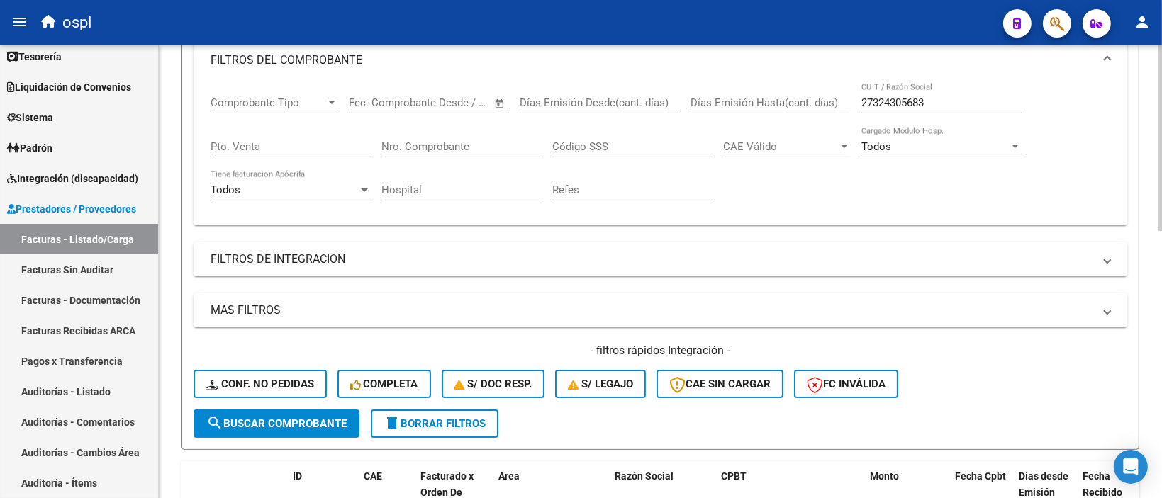
scroll to position [15, 0]
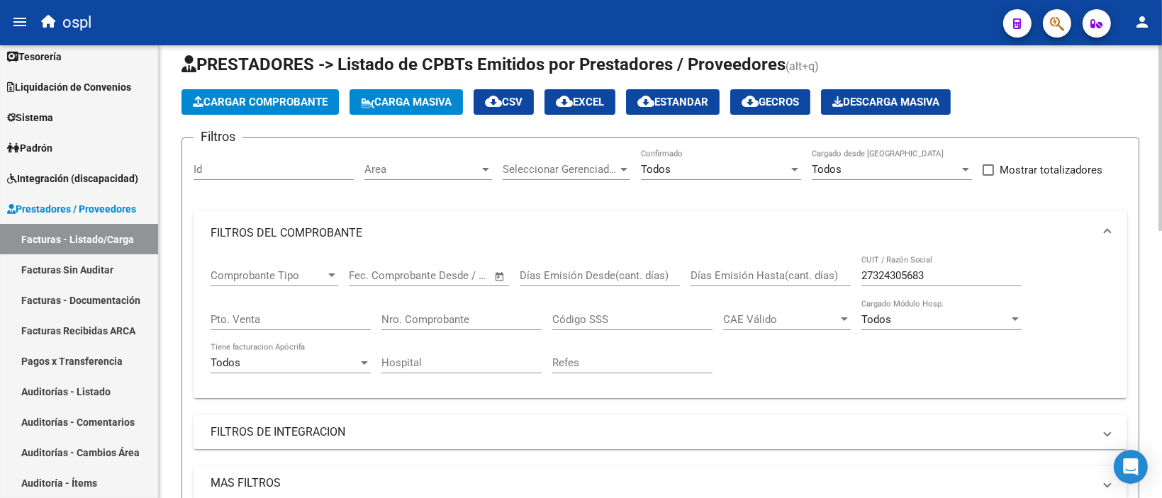
click at [908, 274] on input "27324305683" at bounding box center [941, 275] width 160 height 13
paste input "42025534"
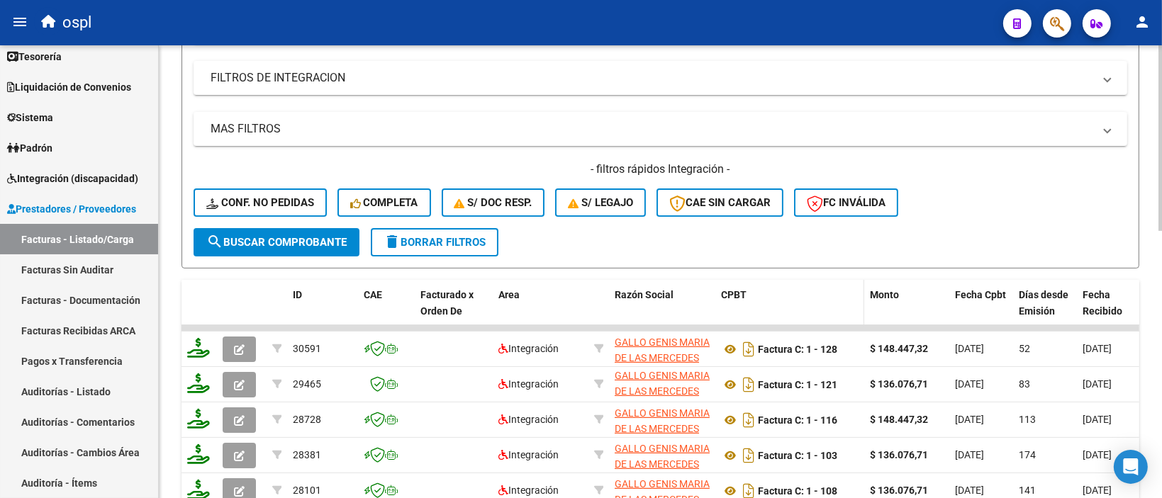
scroll to position [653, 0]
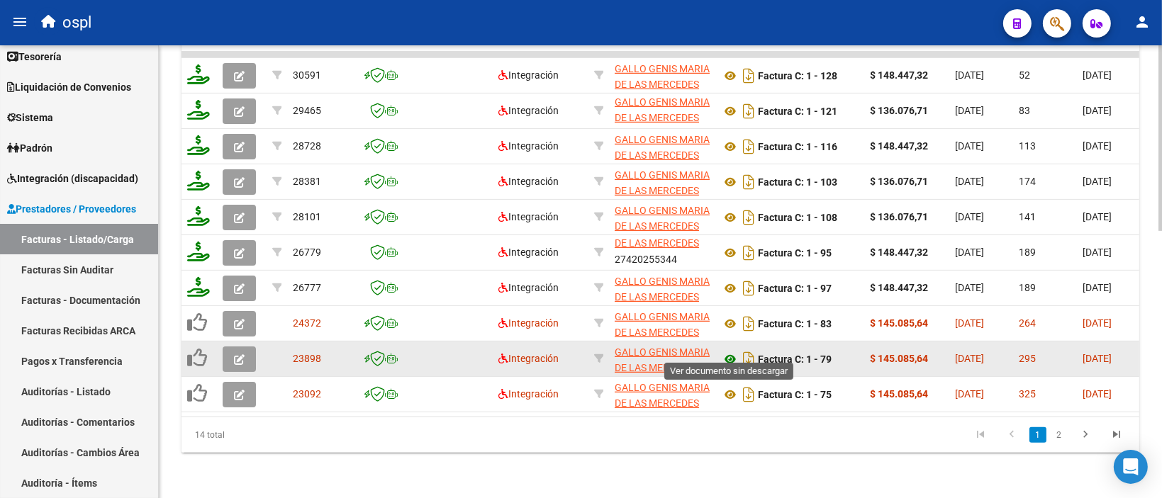
click at [728, 355] on icon at bounding box center [730, 359] width 18 height 17
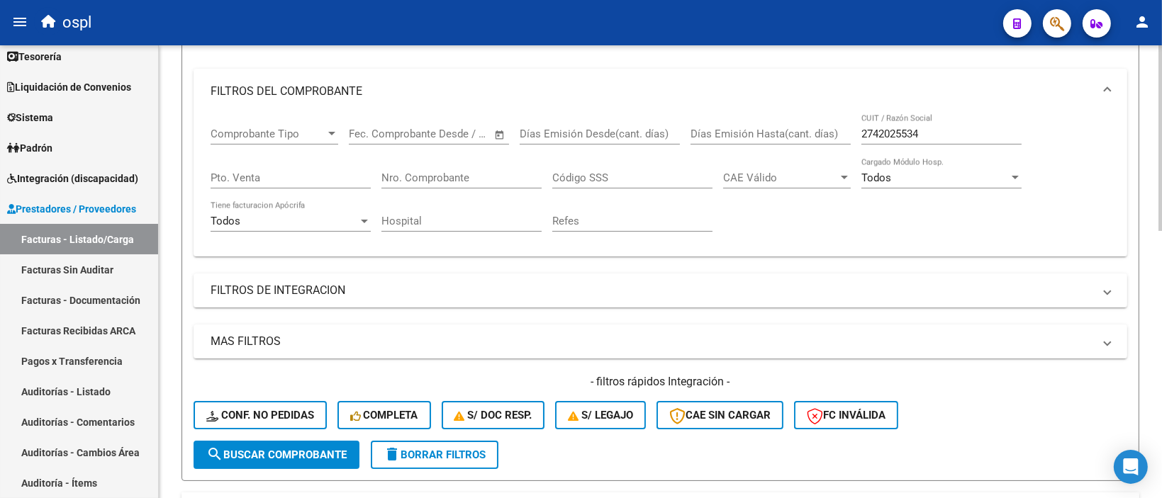
scroll to position [0, 0]
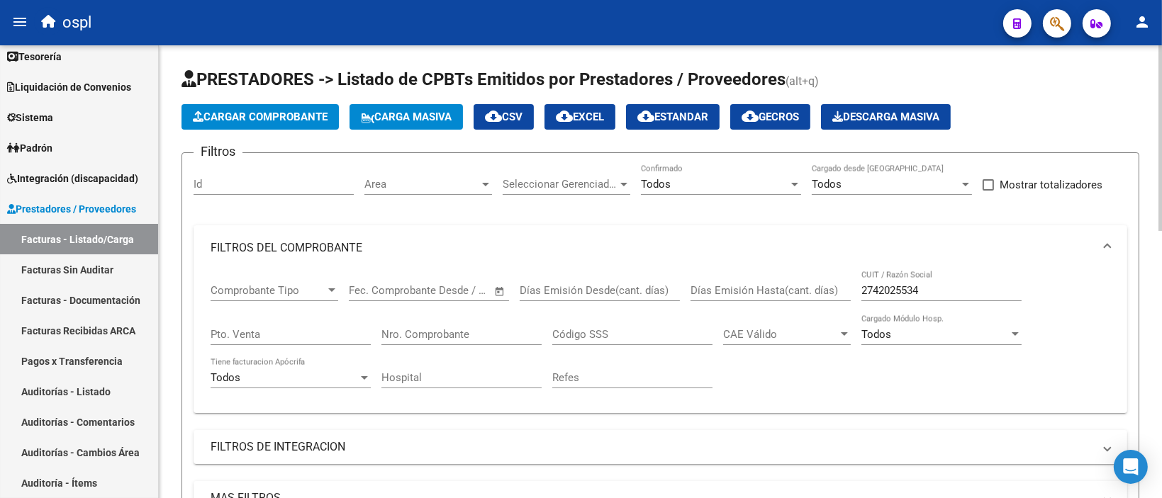
click at [922, 290] on input "2742025534" at bounding box center [941, 290] width 160 height 13
paste input "21836594"
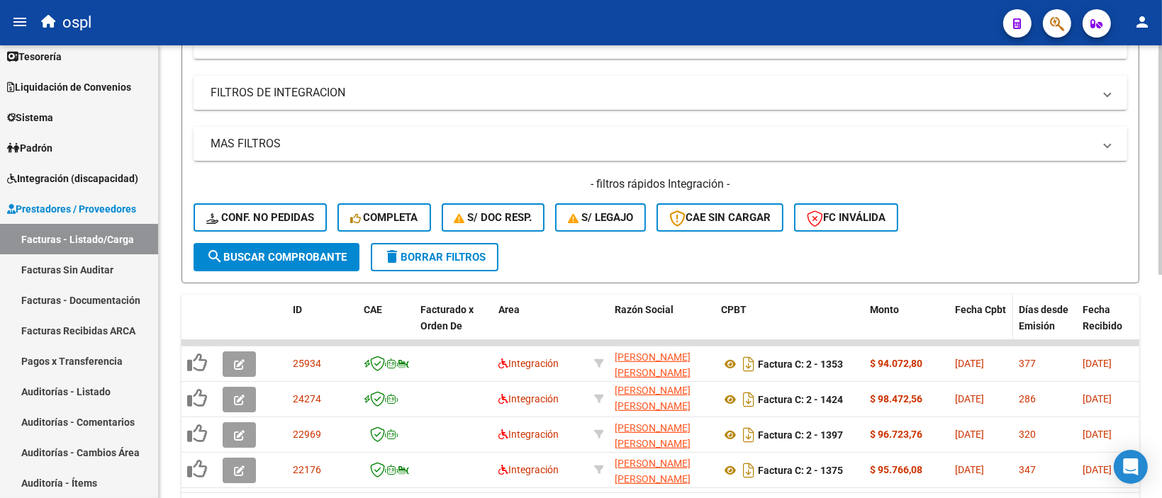
scroll to position [440, 0]
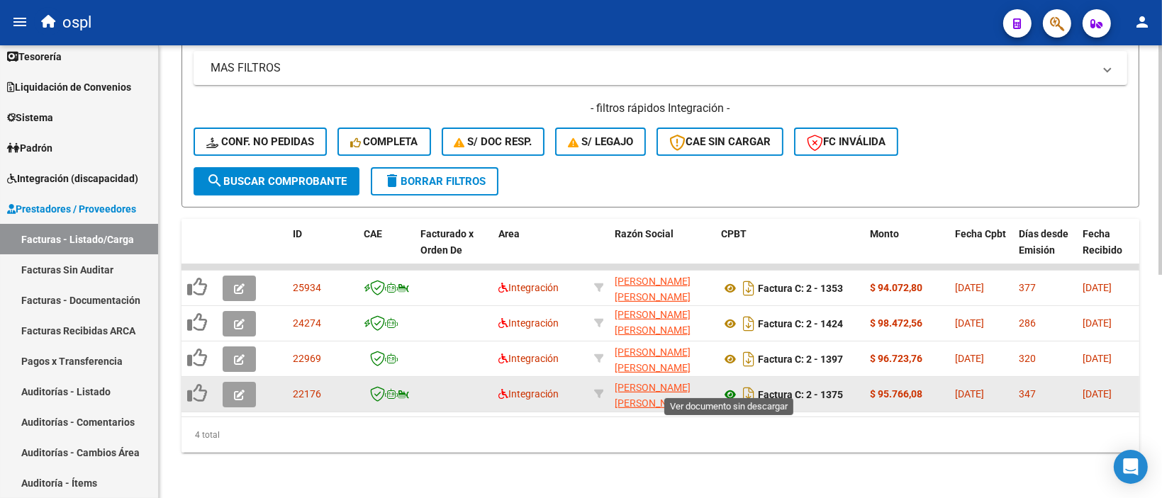
click at [731, 386] on icon at bounding box center [730, 394] width 18 height 17
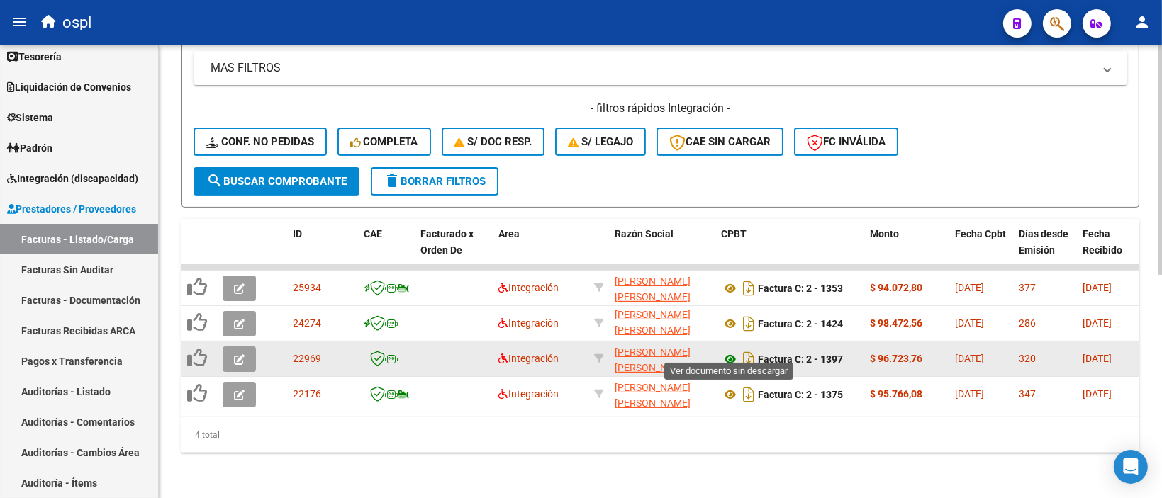
click at [727, 351] on icon at bounding box center [730, 359] width 18 height 17
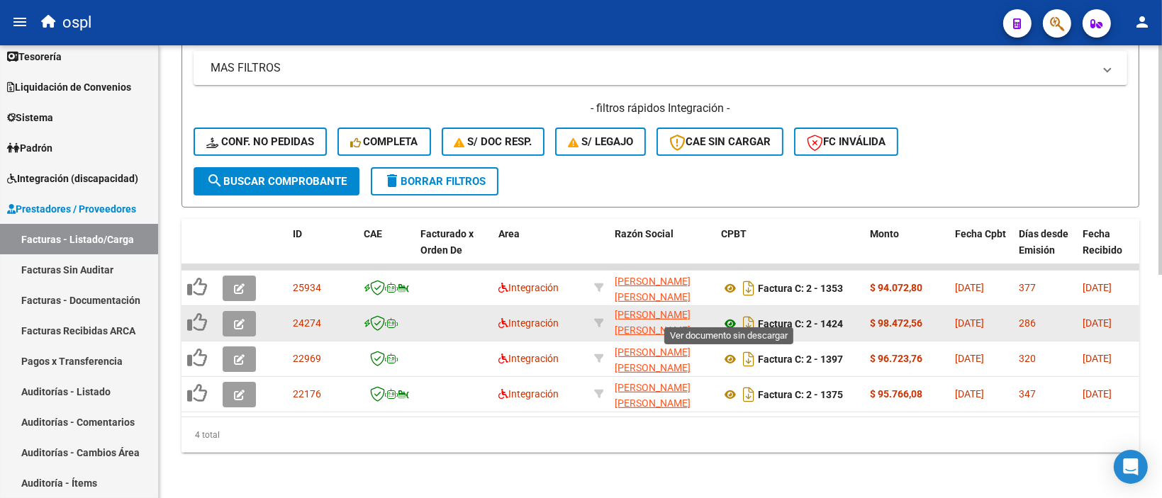
click at [733, 315] on icon at bounding box center [730, 323] width 18 height 17
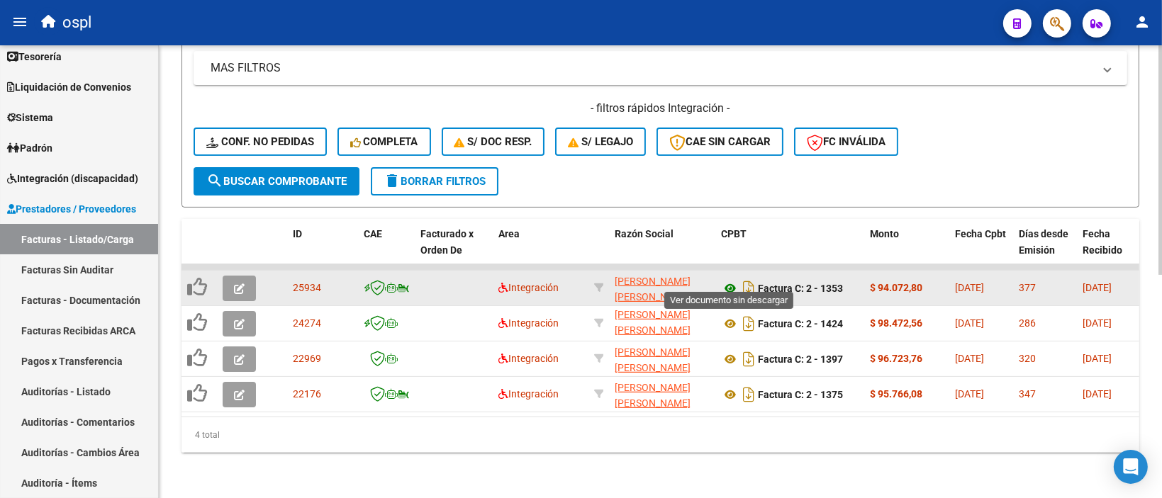
click at [732, 280] on icon at bounding box center [730, 288] width 18 height 17
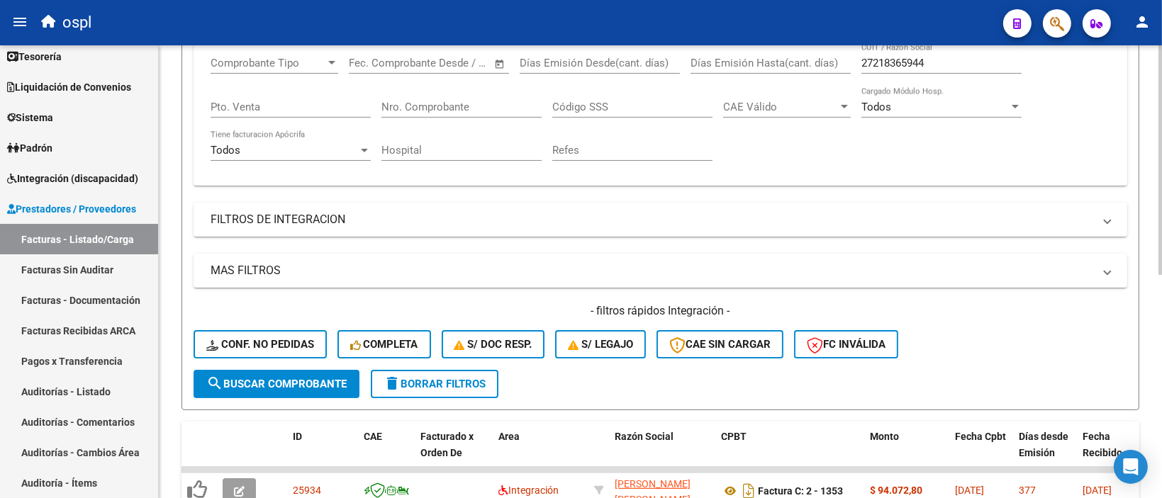
scroll to position [0, 0]
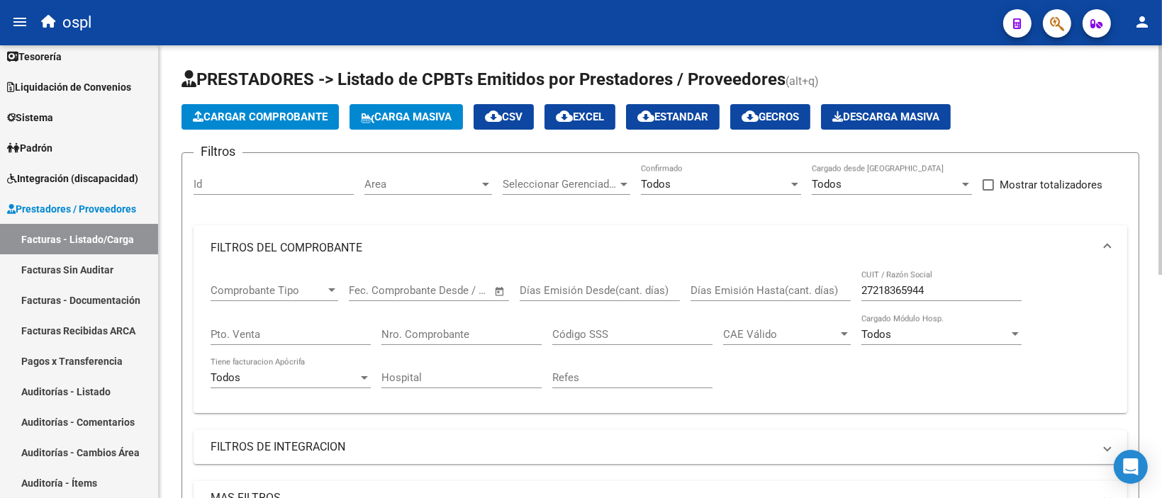
click at [943, 294] on input "27218365944" at bounding box center [941, 290] width 160 height 13
paste input "411412259"
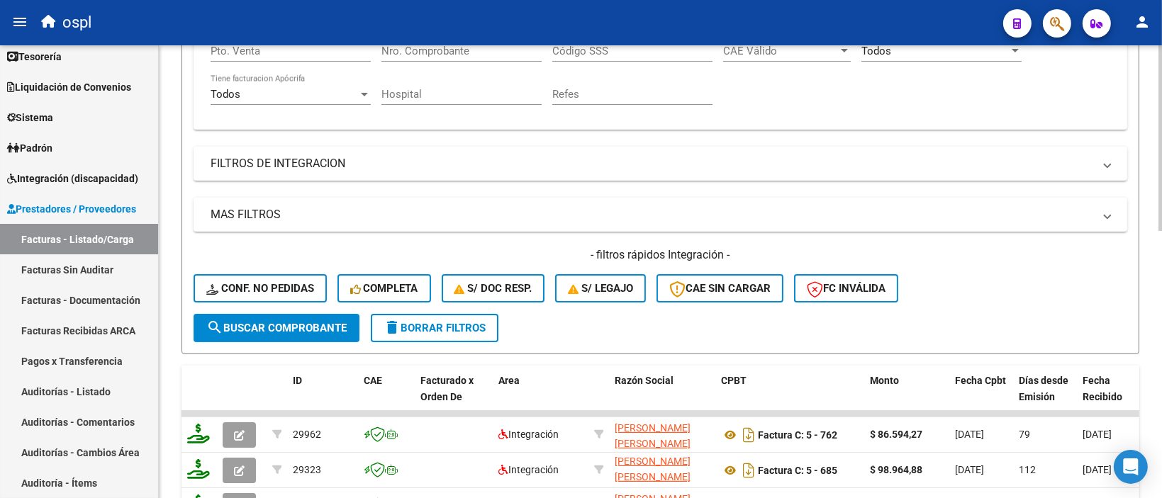
scroll to position [71, 0]
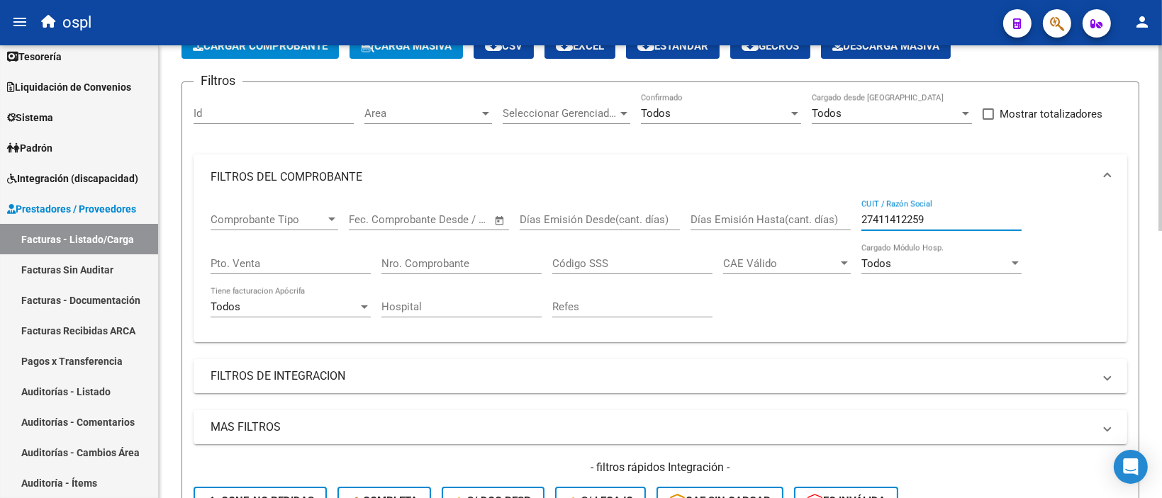
click at [908, 215] on input "27411412259" at bounding box center [941, 219] width 160 height 13
paste input "224083705"
click at [888, 218] on input "27224083705" at bounding box center [941, 219] width 160 height 13
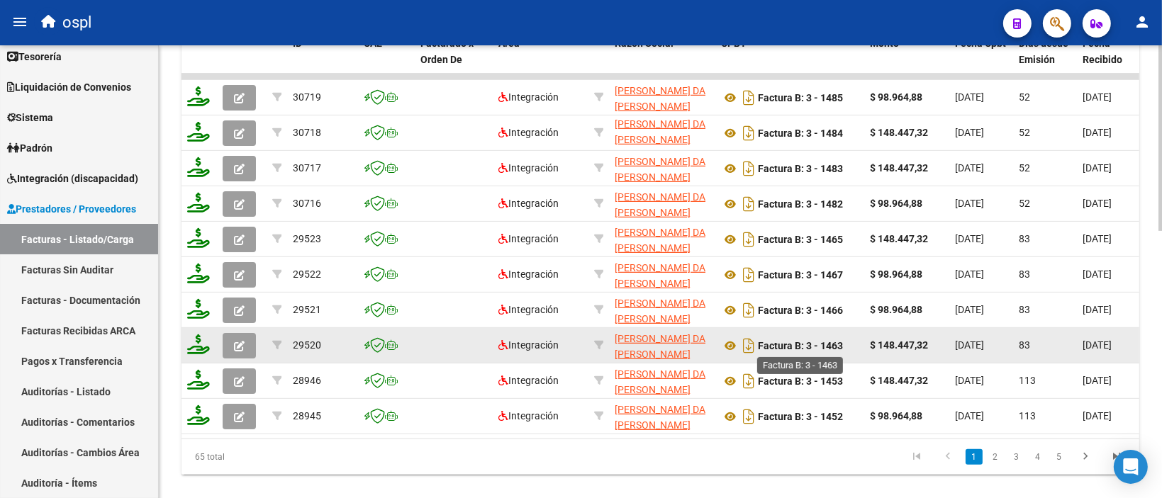
scroll to position [638, 0]
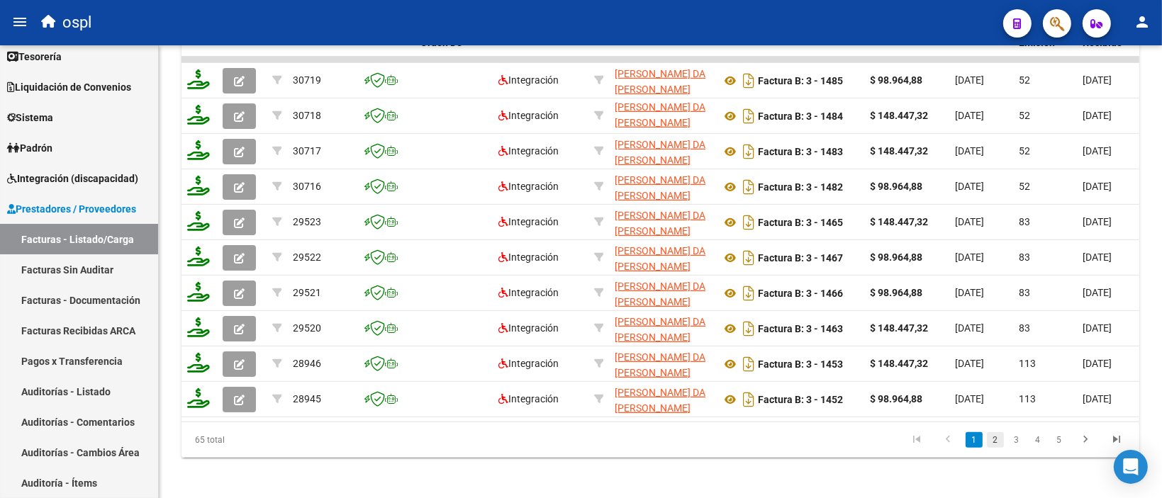
click at [995, 448] on link "2" at bounding box center [995, 440] width 17 height 16
click at [1015, 448] on link "3" at bounding box center [1016, 440] width 17 height 16
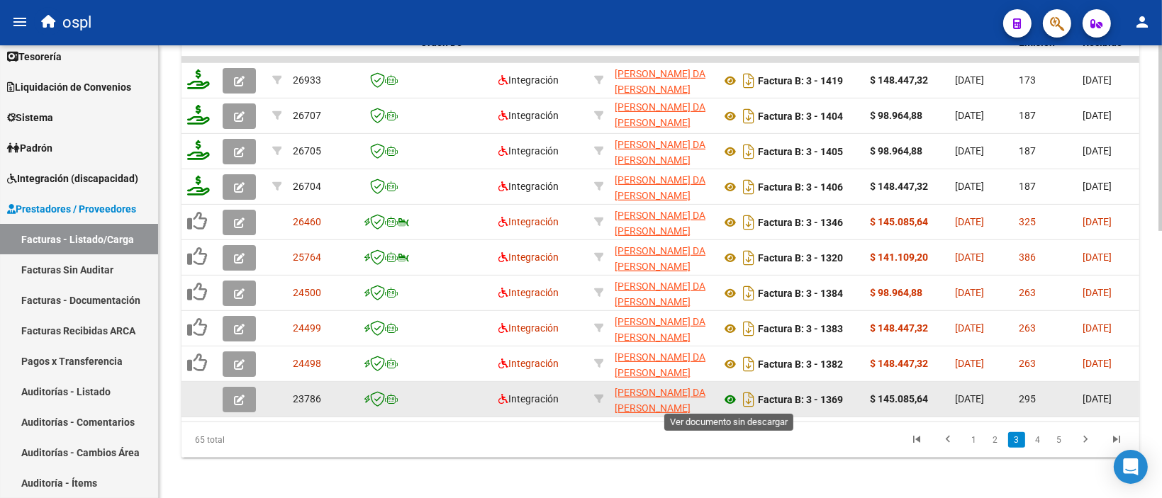
click at [729, 396] on icon at bounding box center [730, 399] width 18 height 17
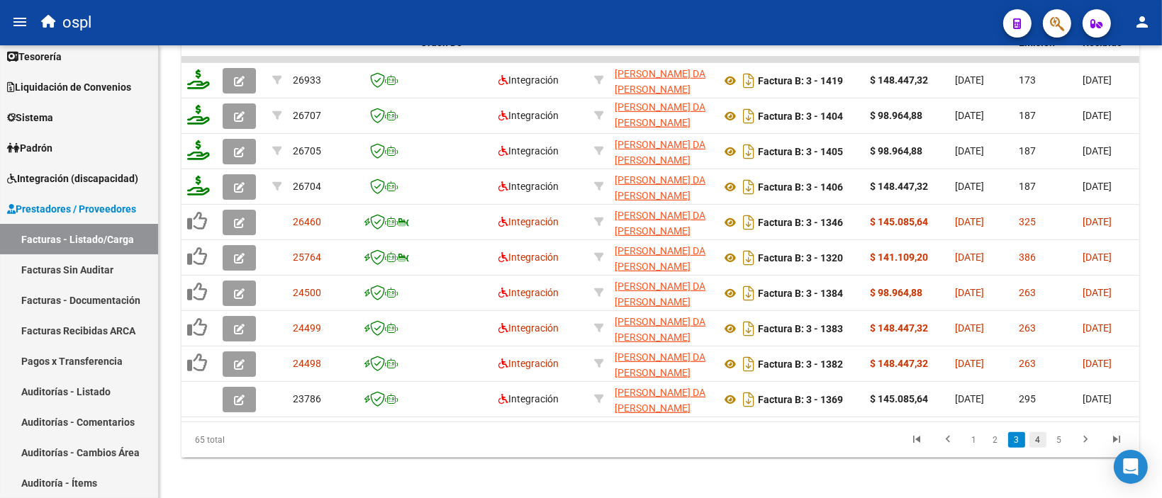
click at [1039, 448] on link "4" at bounding box center [1037, 440] width 17 height 16
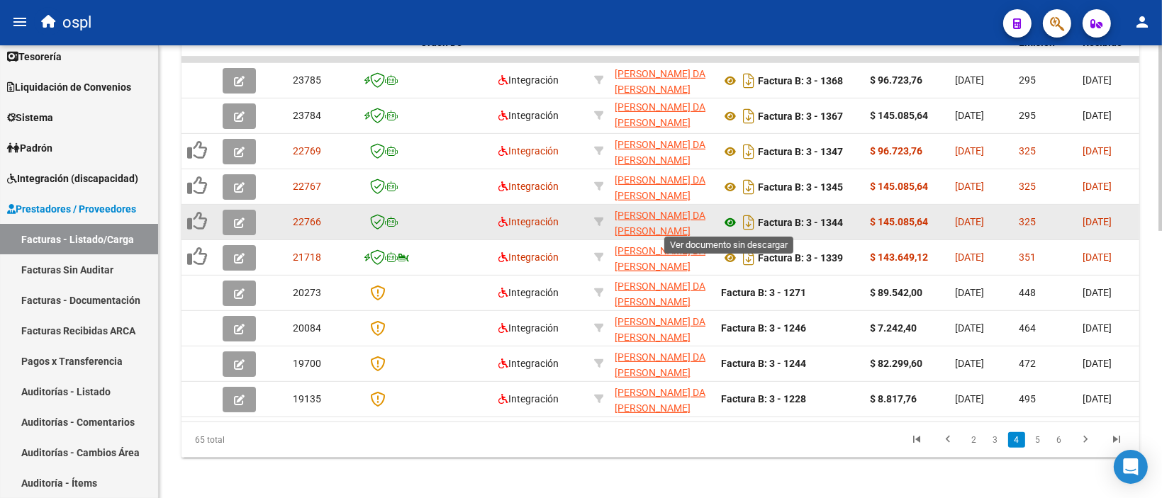
click at [728, 217] on icon at bounding box center [730, 222] width 18 height 17
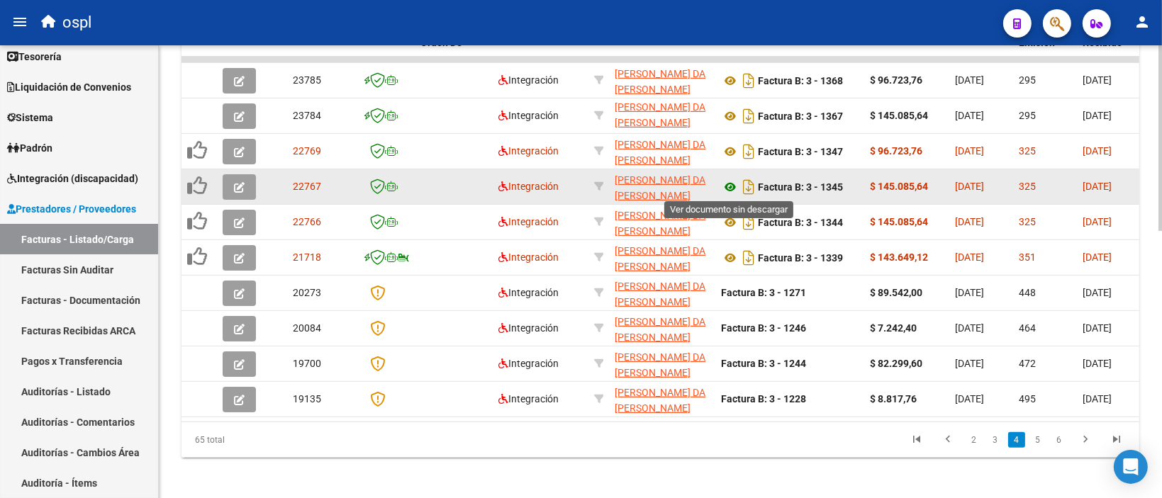
click at [732, 185] on icon at bounding box center [730, 187] width 18 height 17
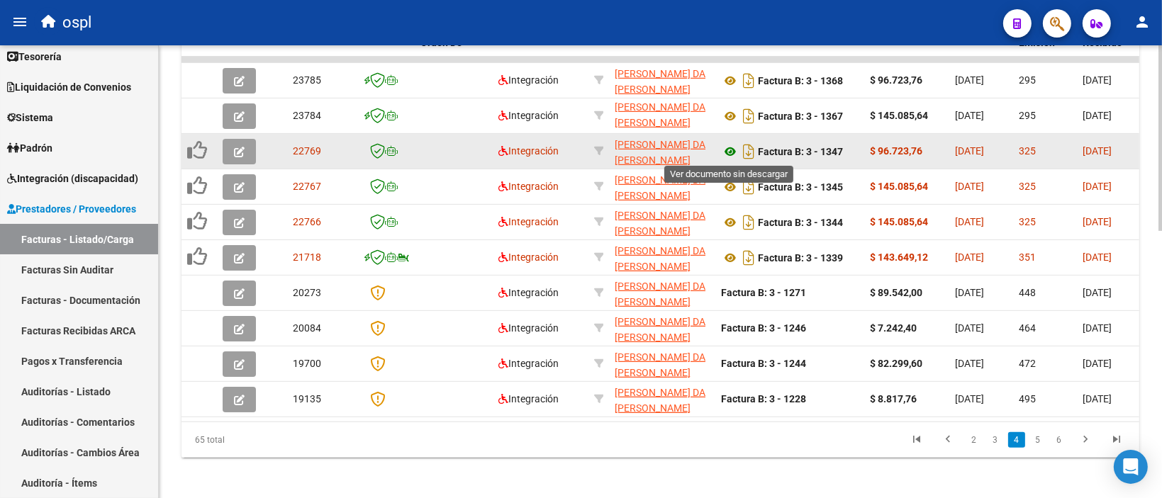
click at [733, 147] on icon at bounding box center [730, 151] width 18 height 17
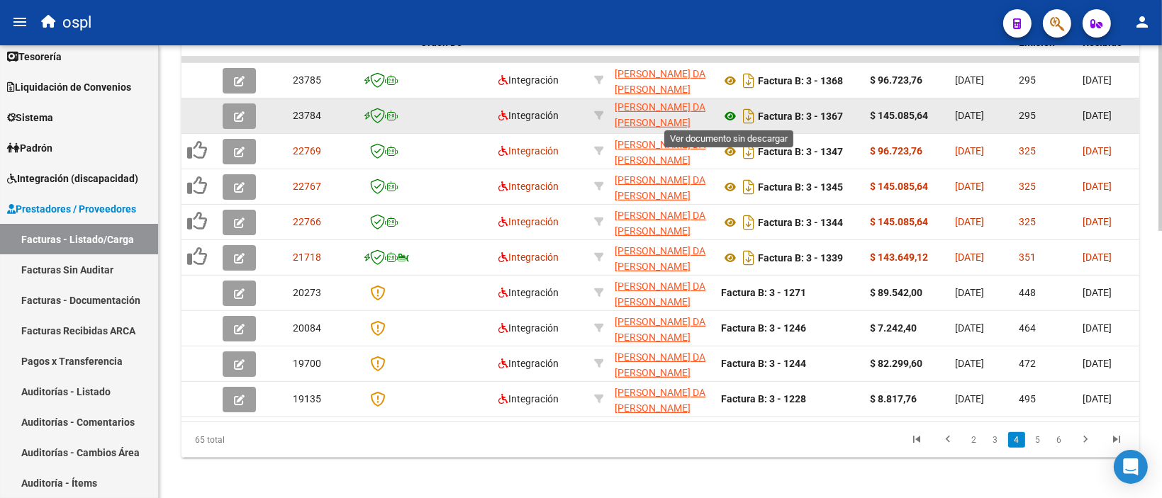
click at [730, 114] on icon at bounding box center [730, 116] width 18 height 17
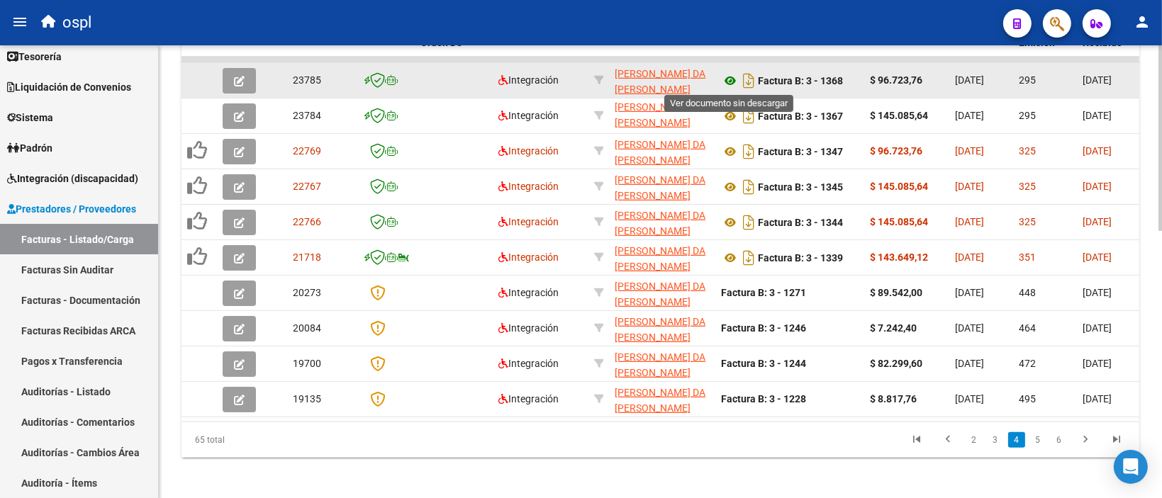
click at [727, 77] on icon at bounding box center [730, 80] width 18 height 17
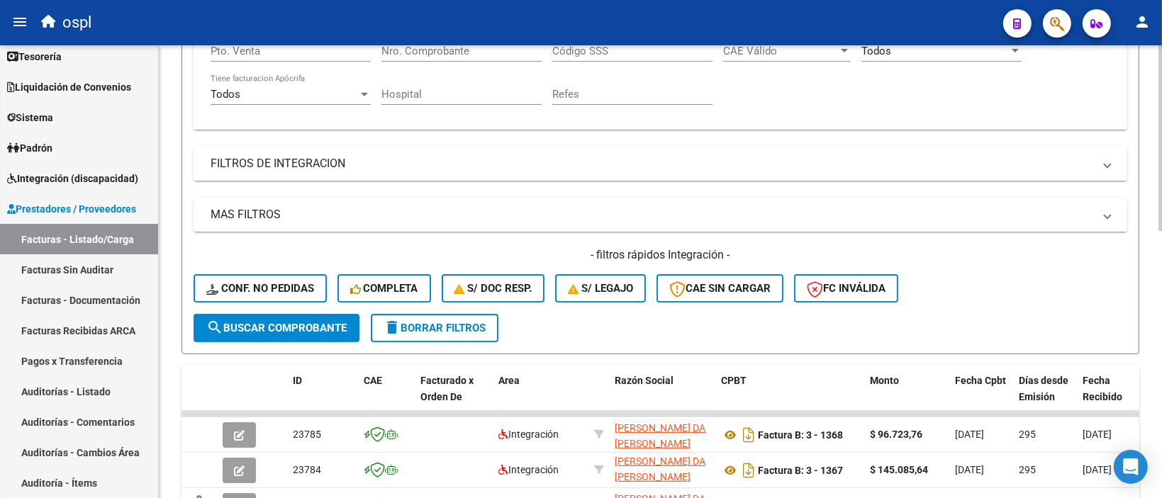
scroll to position [0, 0]
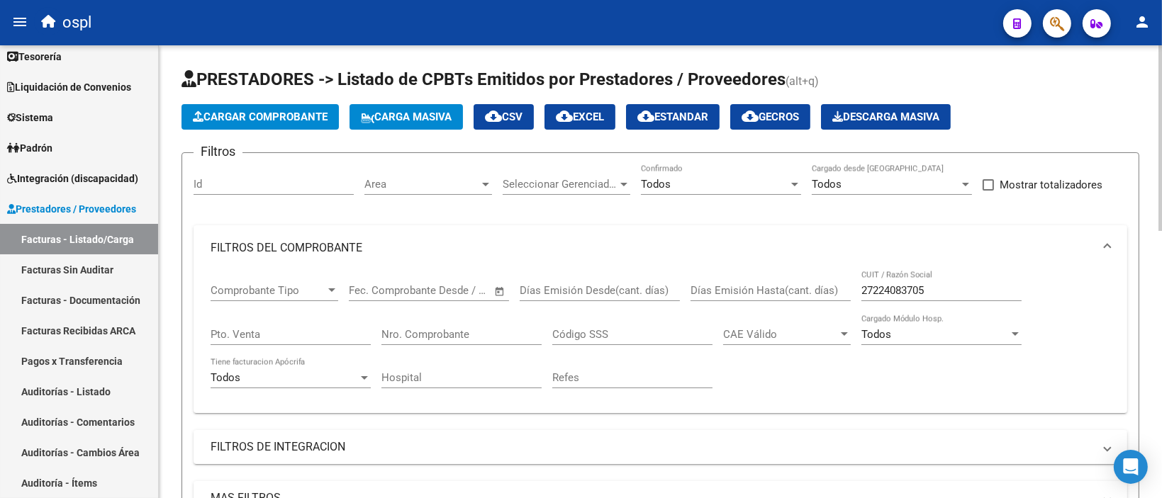
click at [939, 294] on input "27224083705" at bounding box center [941, 290] width 160 height 13
paste input "3236515354"
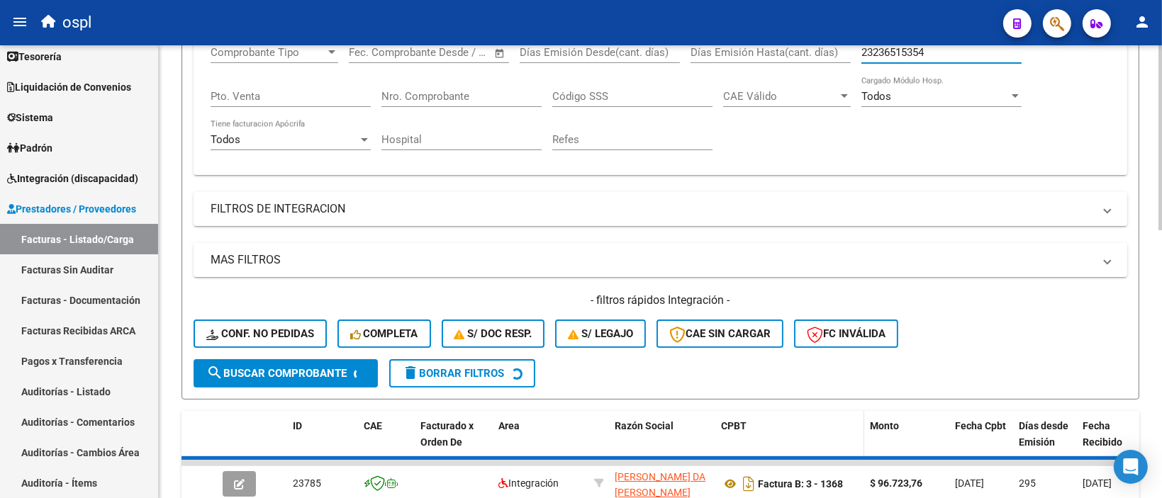
scroll to position [380, 0]
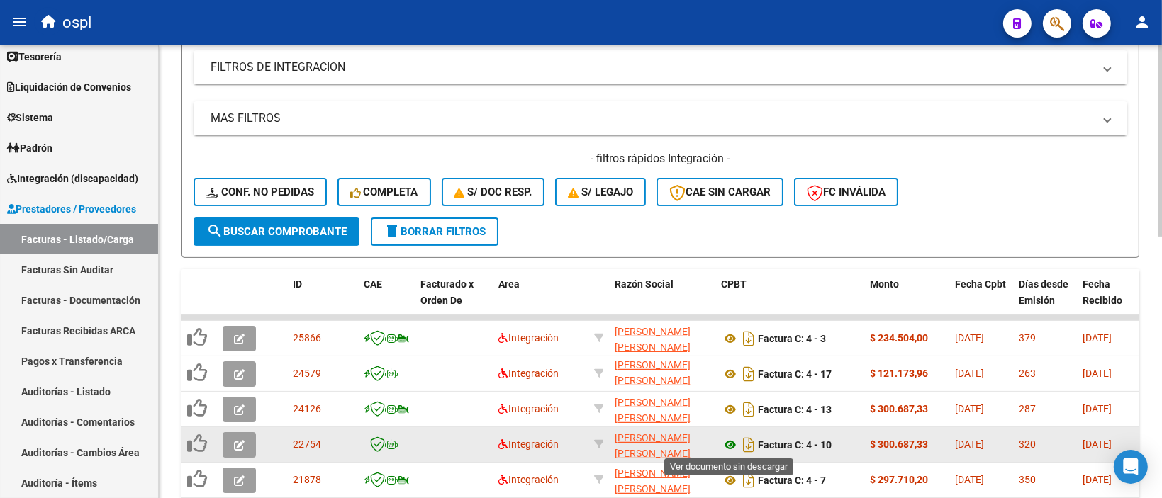
type input "23236515354"
click at [728, 447] on icon at bounding box center [730, 445] width 18 height 17
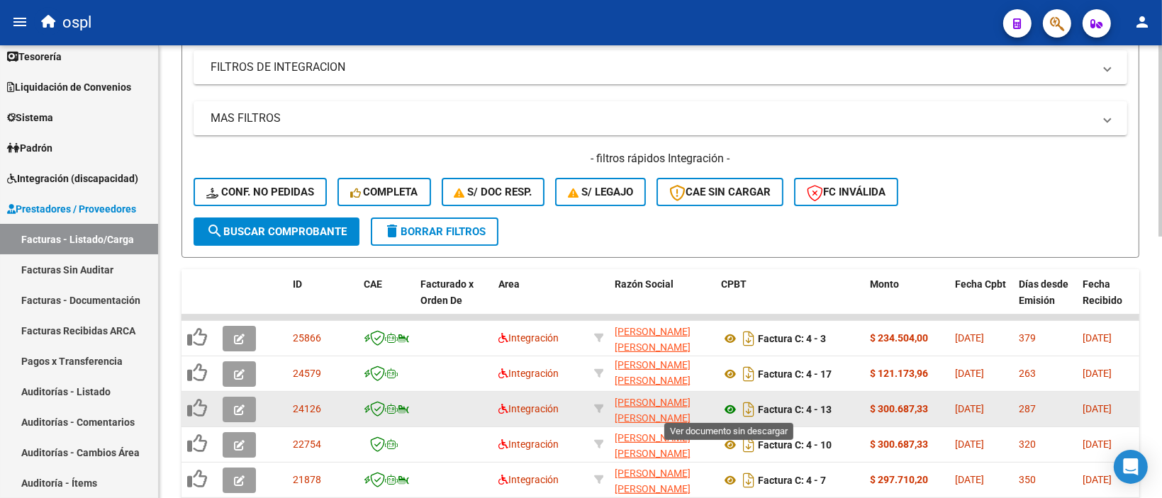
click at [730, 411] on icon at bounding box center [730, 409] width 18 height 17
